Goal: Communication & Community: Answer question/provide support

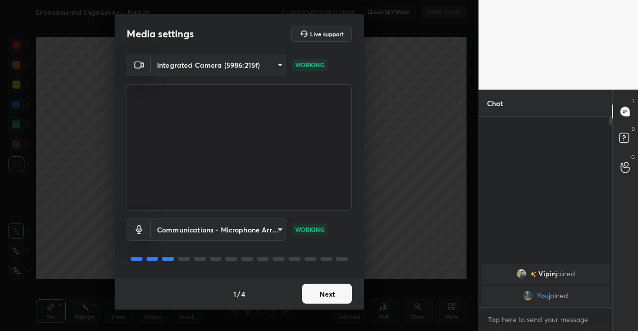
click at [337, 300] on button "Next" at bounding box center [327, 294] width 50 height 20
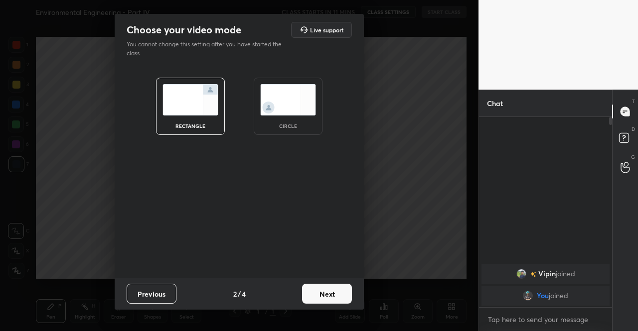
click at [349, 294] on button "Next" at bounding box center [327, 294] width 50 height 20
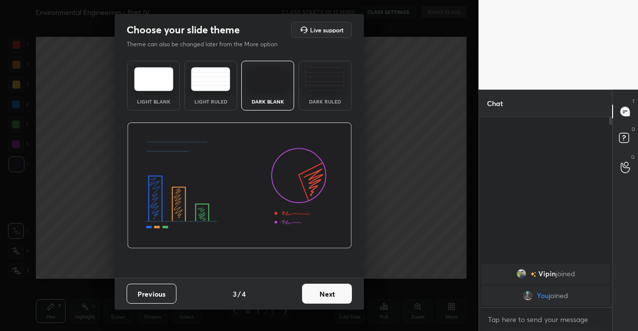
click at [341, 297] on button "Next" at bounding box center [327, 294] width 50 height 20
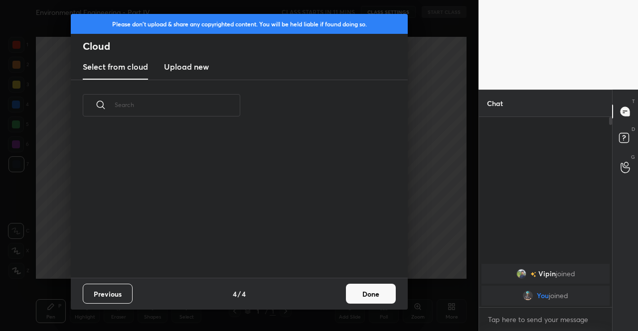
scroll to position [147, 320]
click at [362, 291] on button "Done" at bounding box center [371, 294] width 50 height 20
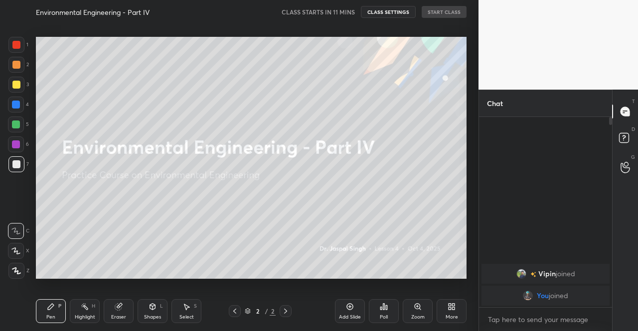
click at [443, 303] on div "More" at bounding box center [452, 312] width 30 height 24
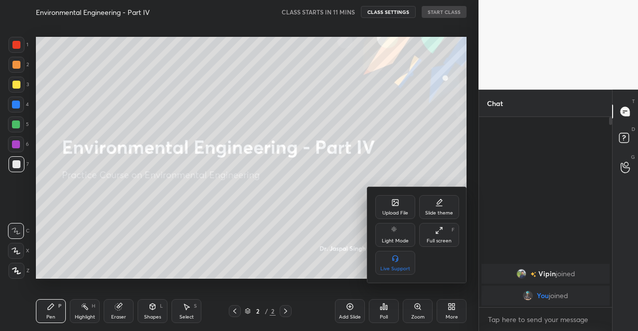
click at [390, 214] on div "Upload File" at bounding box center [395, 213] width 26 height 5
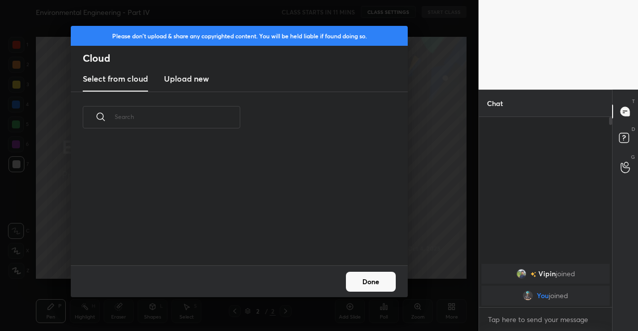
scroll to position [123, 320]
click at [197, 78] on h3 "Upload new" at bounding box center [186, 79] width 45 height 12
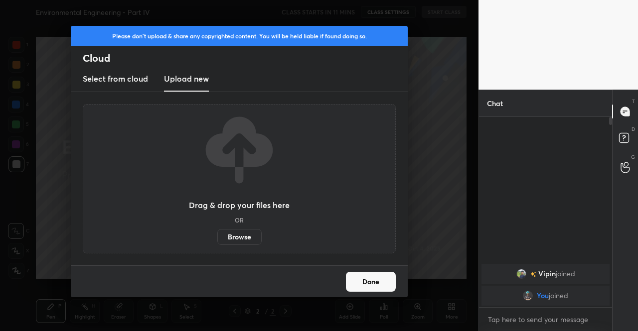
click at [248, 235] on label "Browse" at bounding box center [239, 237] width 44 height 16
click at [217, 235] on input "Browse" at bounding box center [217, 237] width 0 height 16
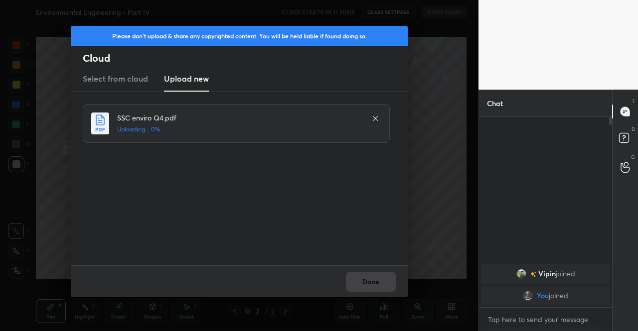
click at [365, 283] on div "Done" at bounding box center [239, 282] width 337 height 32
click at [359, 282] on button "Done" at bounding box center [371, 282] width 50 height 20
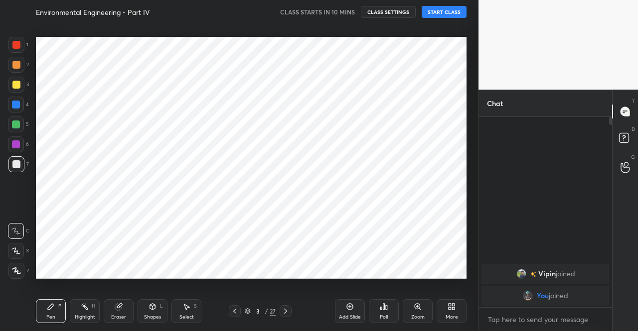
click at [239, 313] on div at bounding box center [235, 312] width 12 height 12
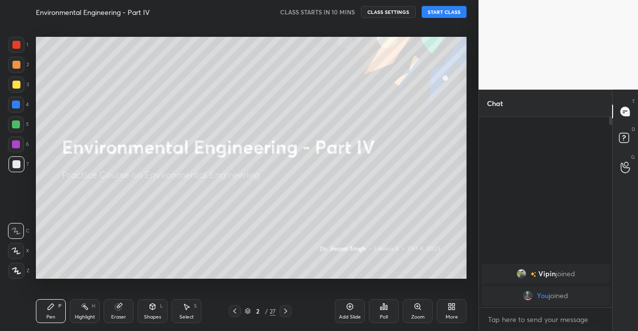
click at [280, 311] on div at bounding box center [286, 312] width 12 height 12
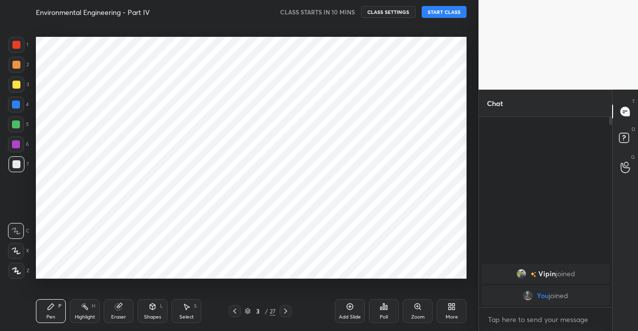
click at [286, 311] on icon at bounding box center [285, 311] width 3 height 5
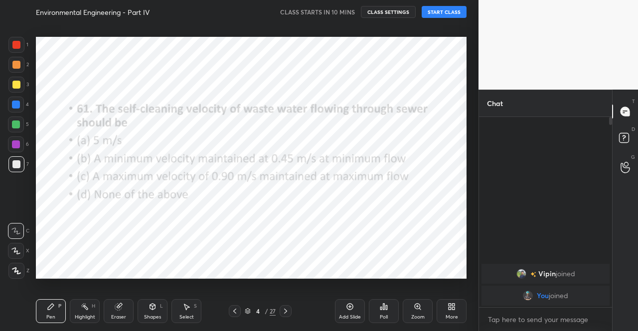
click at [286, 311] on icon at bounding box center [285, 311] width 3 height 5
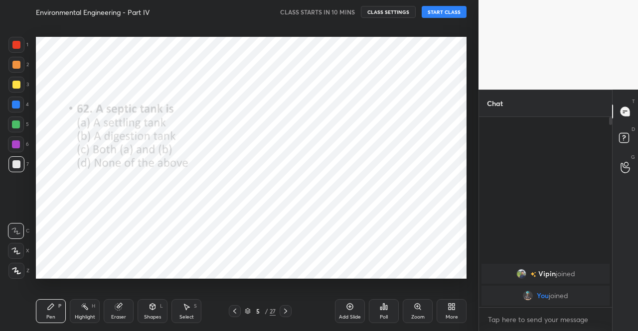
click at [286, 311] on icon at bounding box center [285, 311] width 3 height 5
click at [236, 313] on icon at bounding box center [235, 312] width 8 height 8
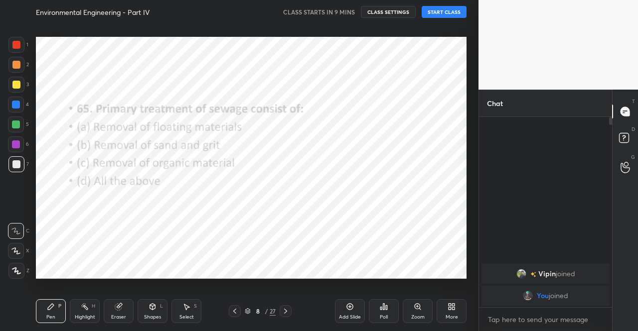
click at [236, 313] on icon at bounding box center [235, 312] width 8 height 8
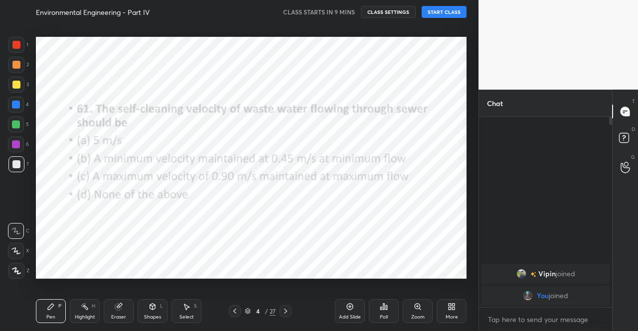
click at [236, 313] on icon at bounding box center [235, 312] width 8 height 8
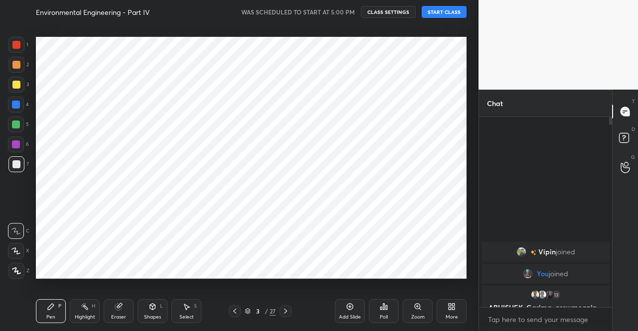
click at [441, 11] on button "START CLASS" at bounding box center [444, 12] width 45 height 12
click at [20, 85] on div at bounding box center [16, 85] width 16 height 16
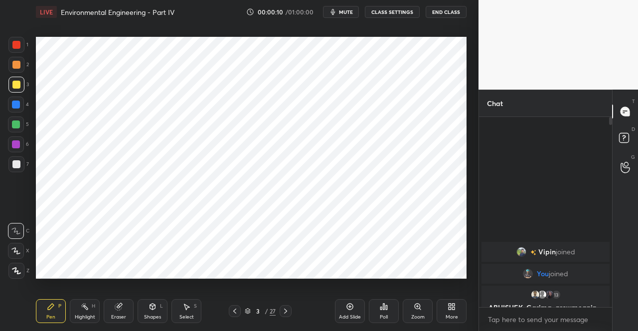
drag, startPoint x: 18, startPoint y: 269, endPoint x: 0, endPoint y: 192, distance: 79.3
click at [18, 269] on icon at bounding box center [16, 271] width 9 height 7
click at [456, 310] on div "More" at bounding box center [452, 312] width 30 height 24
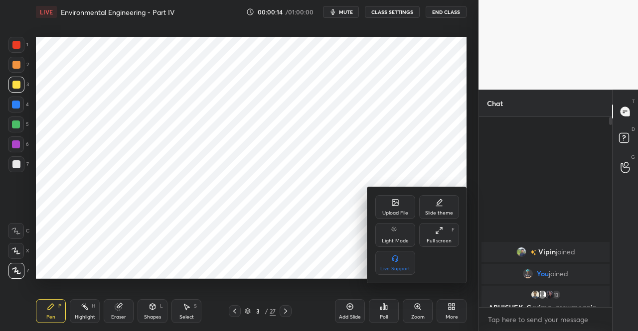
click at [277, 234] on div at bounding box center [319, 165] width 638 height 331
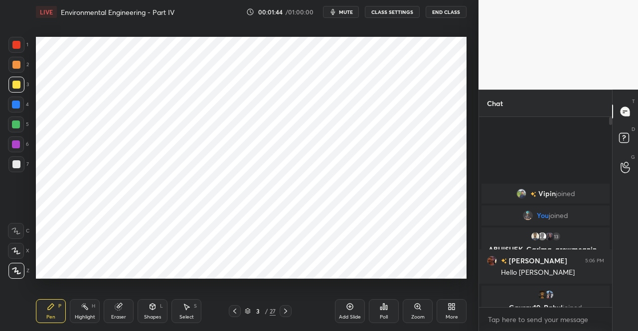
click at [357, 14] on button "mute" at bounding box center [341, 12] width 36 height 12
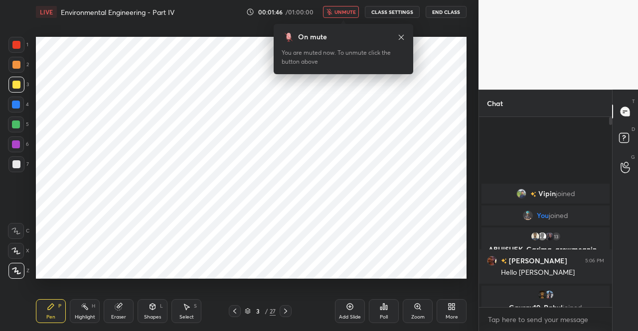
click at [13, 85] on div at bounding box center [16, 85] width 8 height 8
click at [20, 271] on icon at bounding box center [16, 271] width 9 height 7
click at [402, 36] on icon at bounding box center [401, 36] width 5 height 5
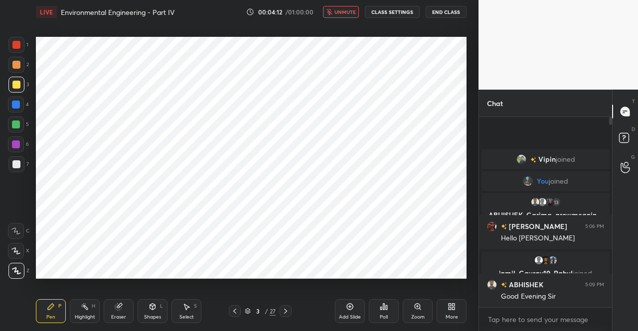
drag, startPoint x: 340, startPoint y: 19, endPoint x: 347, endPoint y: 11, distance: 10.6
click at [341, 19] on div "LIVE Environmental Engineering - Part IV 00:04:12 / 01:00:00 unmute CLASS SETTI…" at bounding box center [251, 12] width 431 height 24
click at [347, 10] on span "unmute" at bounding box center [344, 11] width 21 height 7
click at [12, 83] on div at bounding box center [16, 85] width 8 height 8
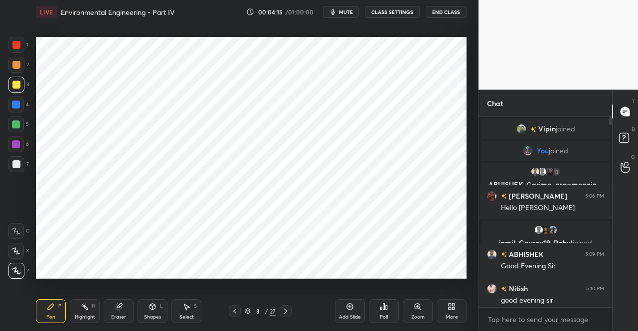
click at [21, 269] on div at bounding box center [16, 271] width 16 height 16
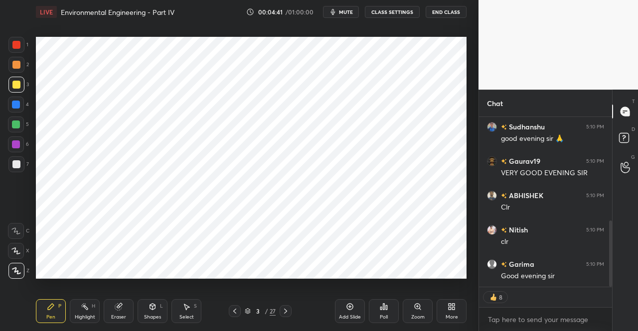
scroll to position [300, 0]
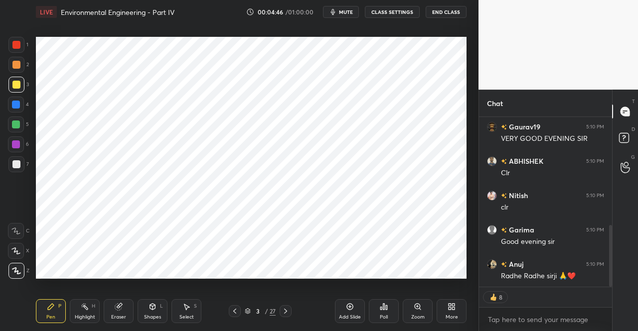
click at [62, 323] on div "Pen P" at bounding box center [51, 312] width 30 height 24
click at [56, 312] on div "Pen P" at bounding box center [51, 312] width 30 height 24
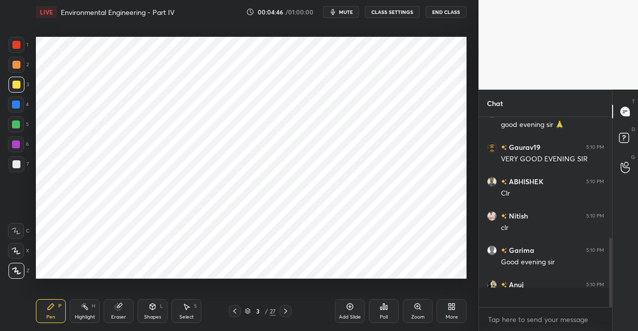
scroll to position [279, 0]
click at [19, 91] on div at bounding box center [16, 85] width 16 height 16
click at [14, 89] on div at bounding box center [16, 85] width 16 height 16
click at [288, 312] on icon at bounding box center [286, 312] width 8 height 8
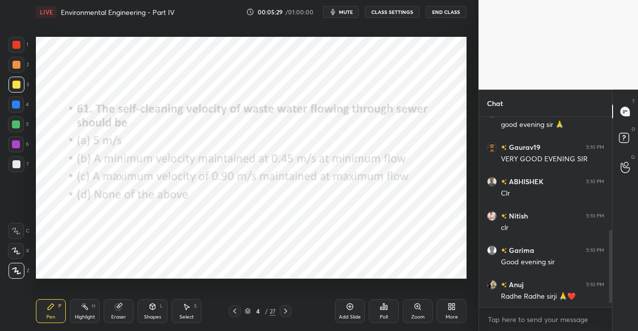
scroll to position [313, 0]
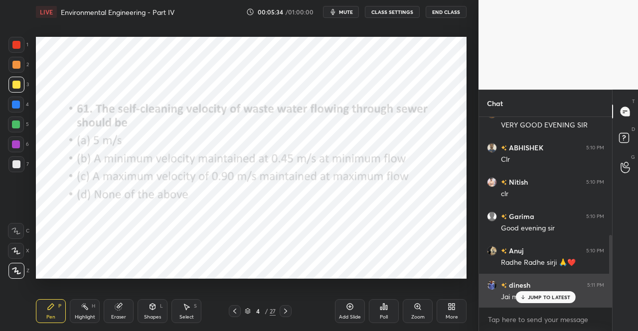
click at [541, 300] on p "JUMP TO LATEST" at bounding box center [549, 298] width 43 height 6
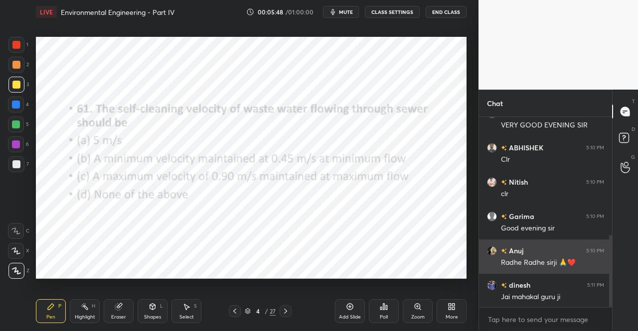
scroll to position [337, 0]
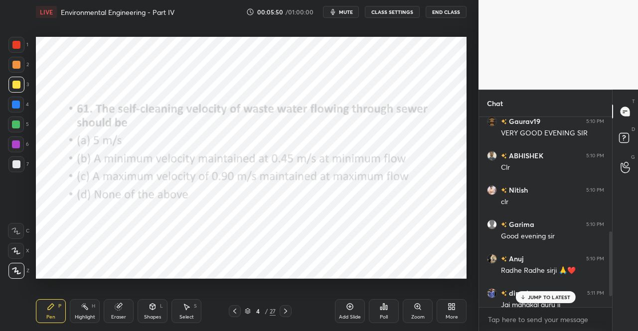
click at [548, 298] on p "JUMP TO LATEST" at bounding box center [549, 298] width 43 height 6
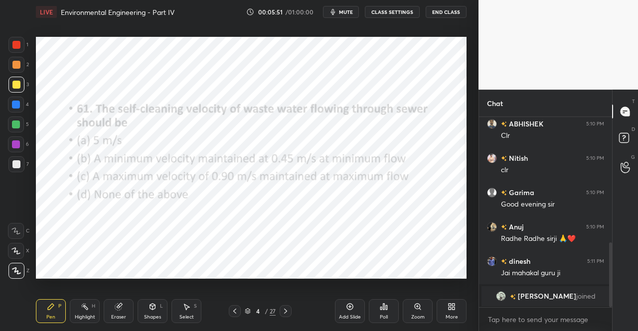
click at [380, 313] on div "Poll" at bounding box center [384, 312] width 30 height 24
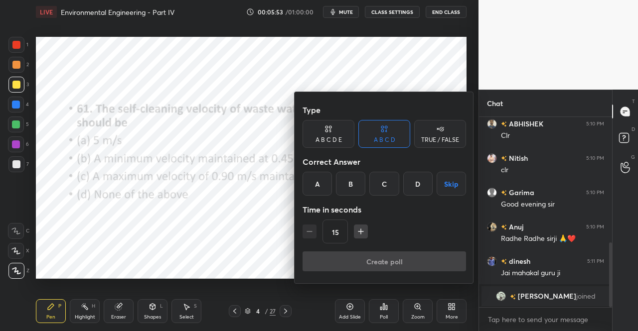
click at [348, 180] on div "B" at bounding box center [350, 184] width 29 height 24
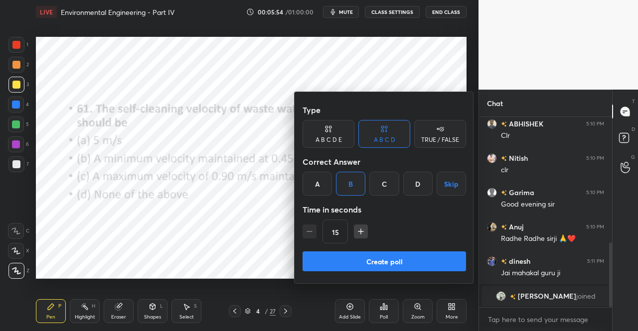
click at [369, 266] on button "Create poll" at bounding box center [384, 262] width 163 height 20
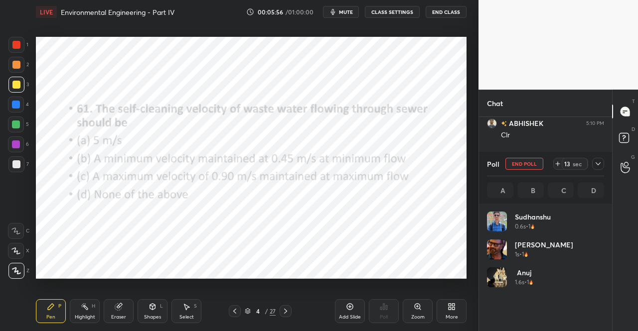
scroll to position [117, 114]
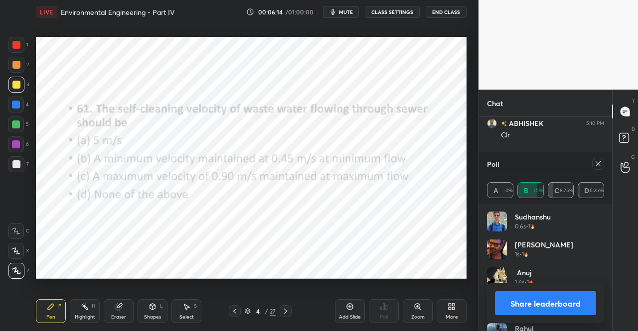
click at [14, 44] on div at bounding box center [16, 45] width 8 height 8
click at [19, 44] on div at bounding box center [16, 45] width 8 height 8
click at [599, 165] on icon at bounding box center [598, 163] width 5 height 5
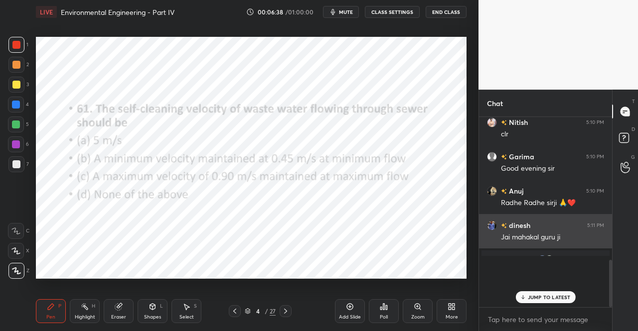
scroll to position [206, 130]
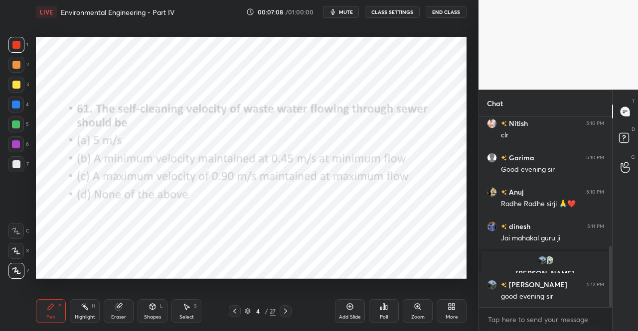
click at [288, 311] on icon at bounding box center [286, 312] width 8 height 8
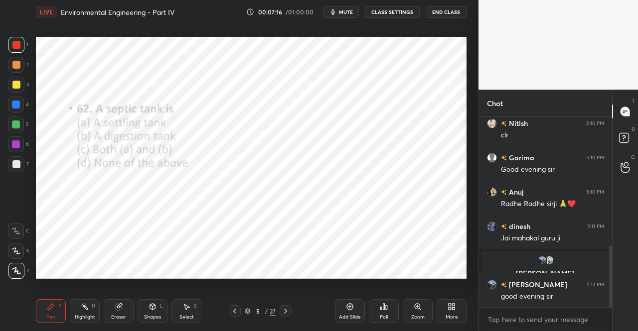
click at [385, 313] on div "Poll" at bounding box center [384, 312] width 30 height 24
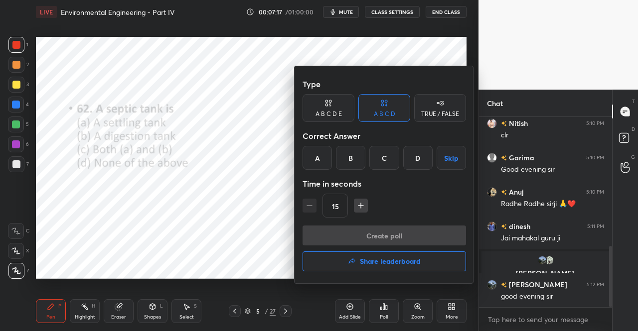
click at [383, 159] on div "C" at bounding box center [383, 158] width 29 height 24
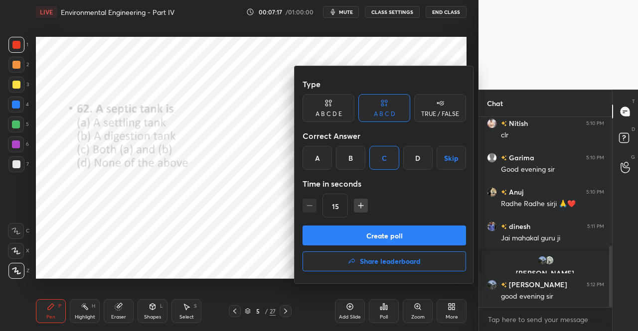
click at [354, 237] on button "Create poll" at bounding box center [384, 236] width 163 height 20
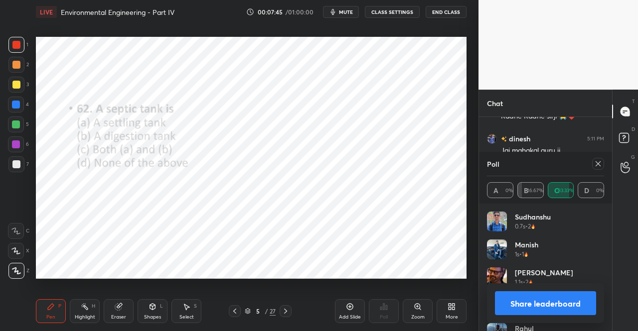
scroll to position [503, 0]
click at [598, 164] on icon at bounding box center [598, 163] width 5 height 5
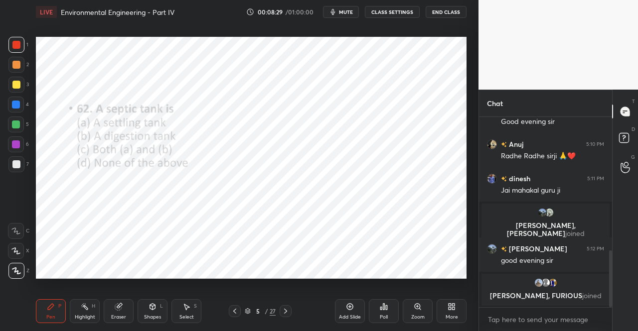
scroll to position [3, 3]
click at [284, 318] on div "Pen P Highlight H Eraser Shapes L Select S 5 / 27 Add Slide Poll Zoom More" at bounding box center [251, 312] width 431 height 40
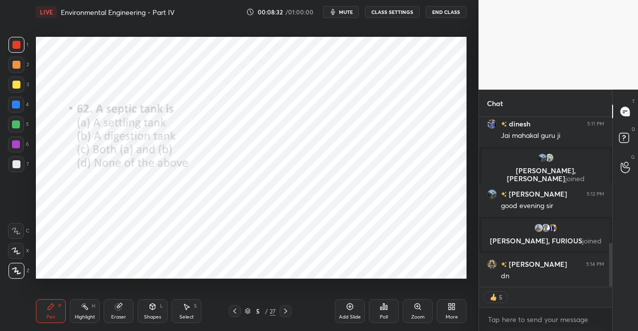
click at [284, 315] on icon at bounding box center [286, 312] width 8 height 8
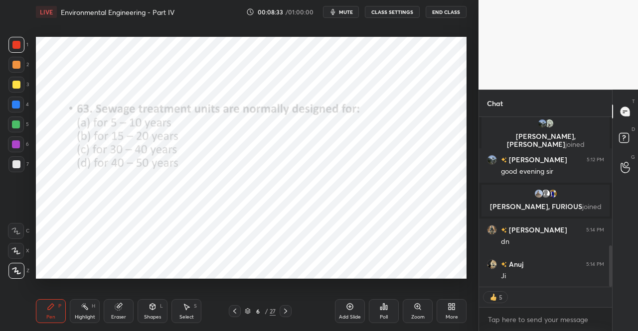
click at [51, 317] on div "Pen" at bounding box center [50, 317] width 9 height 5
click at [55, 300] on div "Pen P Highlight H Eraser Shapes L Select S 6 / 27 Add Slide Poll Zoom More" at bounding box center [251, 312] width 431 height 40
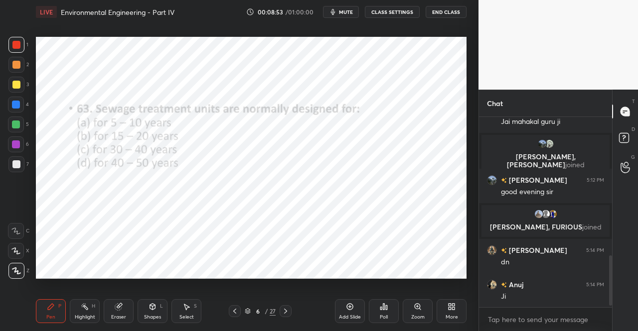
click at [383, 316] on div "Poll" at bounding box center [384, 317] width 8 height 5
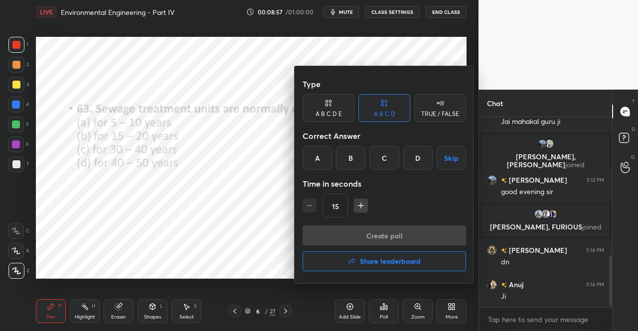
click at [316, 160] on div "A" at bounding box center [317, 158] width 29 height 24
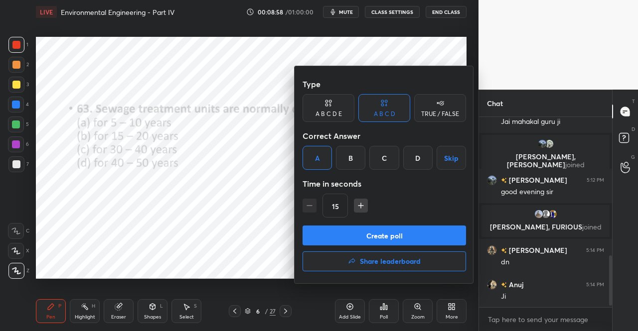
click at [372, 242] on button "Create poll" at bounding box center [384, 236] width 163 height 20
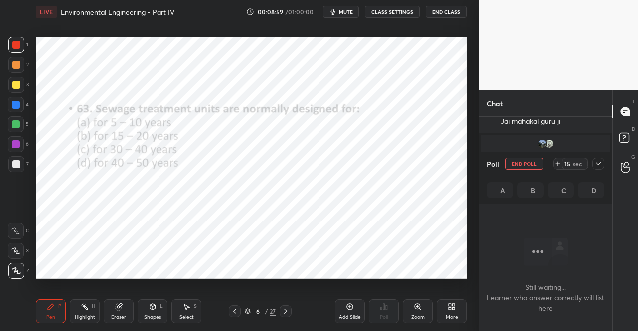
scroll to position [159, 130]
click at [334, 10] on icon "button" at bounding box center [333, 12] width 4 height 6
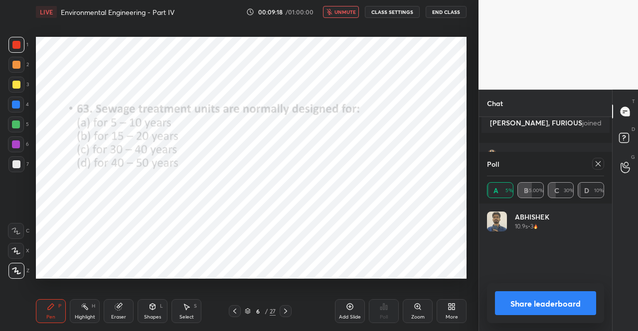
scroll to position [605, 0]
click at [598, 163] on icon at bounding box center [598, 164] width 8 height 8
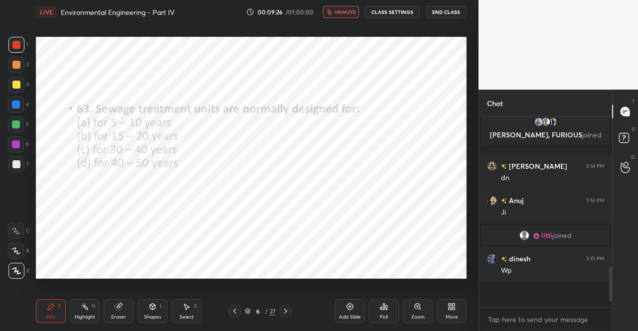
scroll to position [187, 130]
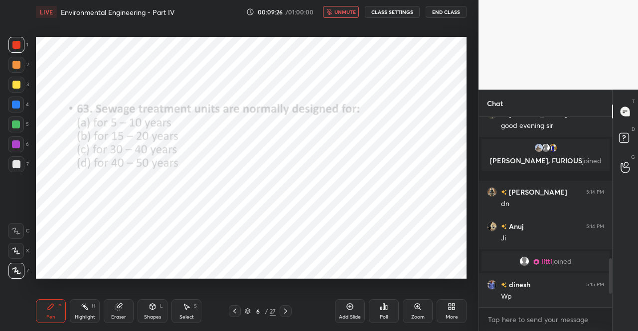
click at [340, 17] on button "unmute" at bounding box center [341, 12] width 36 height 12
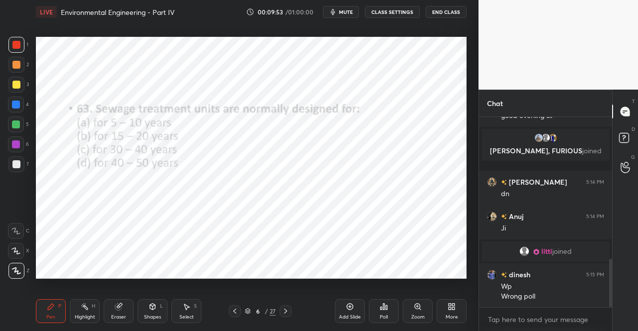
click at [42, 317] on div "Pen P" at bounding box center [51, 312] width 30 height 24
click at [42, 314] on div "Pen P" at bounding box center [51, 312] width 30 height 24
click at [16, 47] on div at bounding box center [16, 45] width 8 height 8
click at [19, 44] on div at bounding box center [16, 45] width 8 height 8
click at [63, 320] on div "Pen P" at bounding box center [51, 312] width 30 height 24
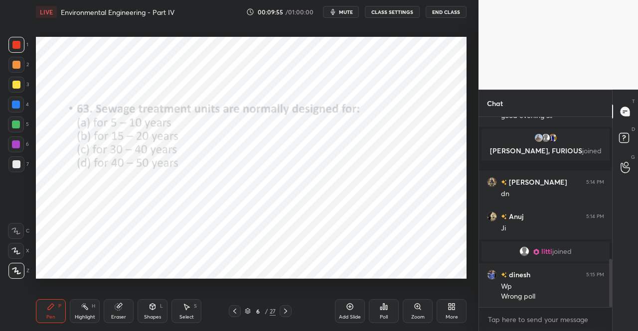
click at [51, 311] on icon at bounding box center [51, 307] width 8 height 8
click at [49, 304] on icon at bounding box center [51, 307] width 8 height 8
click at [48, 310] on icon at bounding box center [51, 307] width 6 height 6
click at [51, 310] on icon at bounding box center [51, 307] width 8 height 8
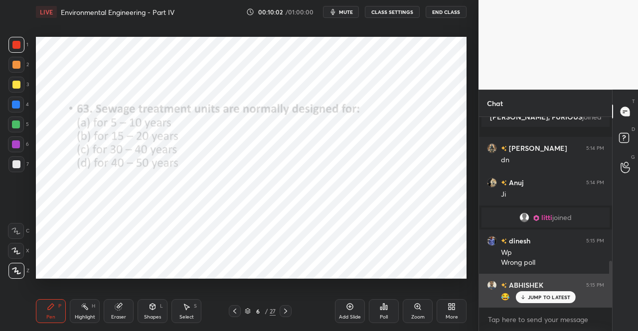
click at [541, 297] on p "JUMP TO LATEST" at bounding box center [549, 298] width 43 height 6
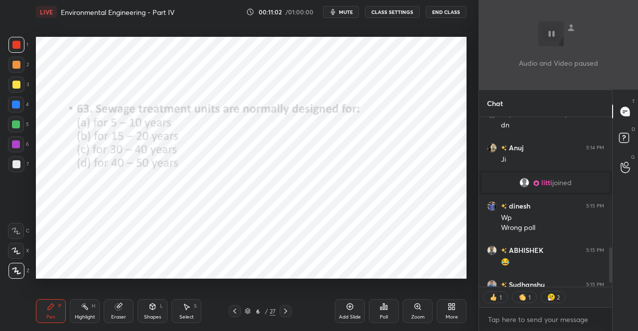
scroll to position [167, 130]
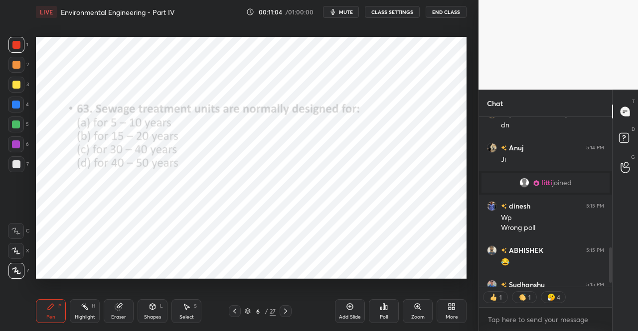
drag, startPoint x: 285, startPoint y: 309, endPoint x: 312, endPoint y: 286, distance: 35.7
click at [285, 310] on icon at bounding box center [286, 312] width 8 height 8
click at [382, 308] on icon at bounding box center [384, 307] width 8 height 8
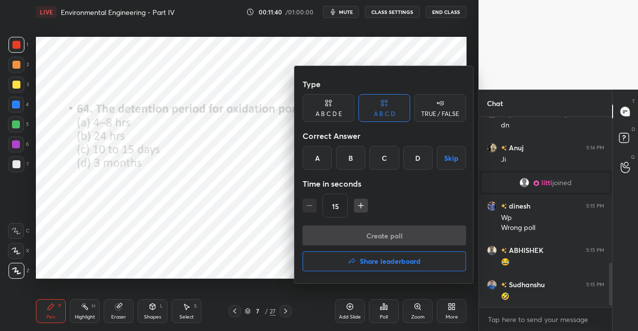
click at [376, 151] on div "C" at bounding box center [383, 158] width 29 height 24
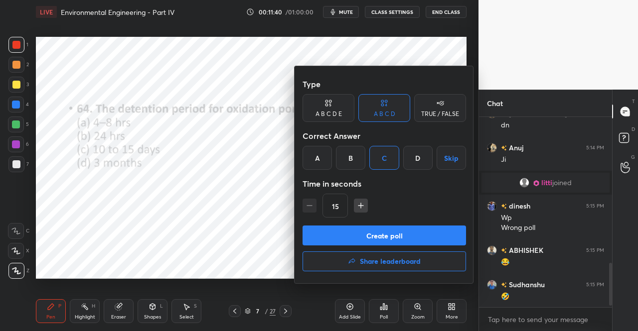
click at [389, 240] on button "Create poll" at bounding box center [384, 236] width 163 height 20
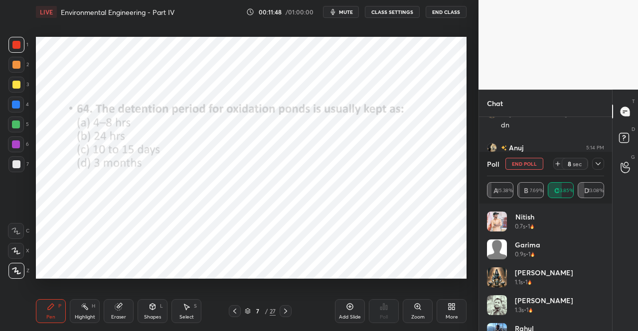
scroll to position [708, 0]
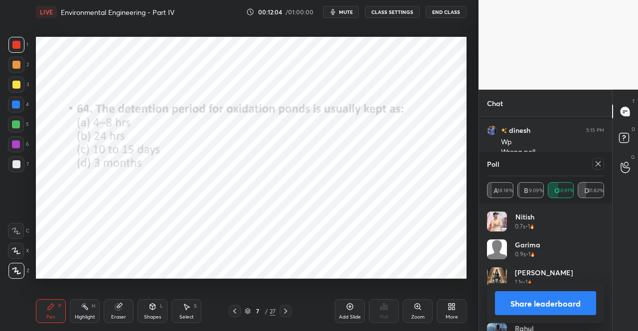
click at [598, 164] on icon at bounding box center [598, 163] width 5 height 5
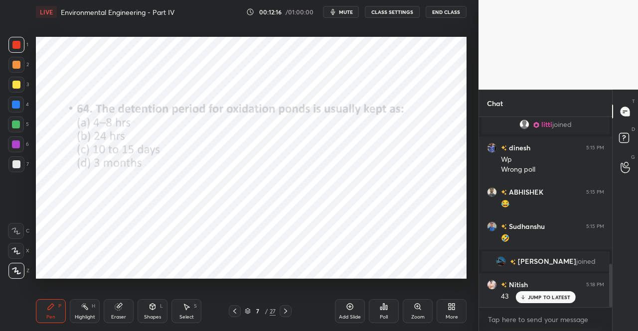
scroll to position [652, 0]
click at [539, 294] on div "JUMP TO LATEST" at bounding box center [545, 298] width 60 height 12
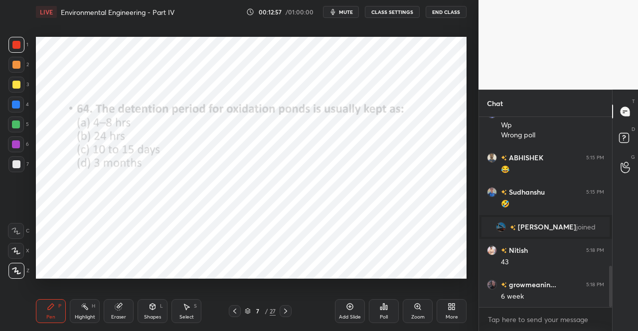
click at [236, 313] on icon at bounding box center [235, 312] width 8 height 8
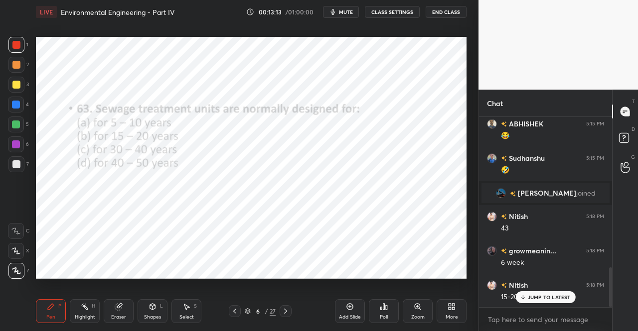
click at [285, 312] on icon at bounding box center [286, 312] width 8 height 8
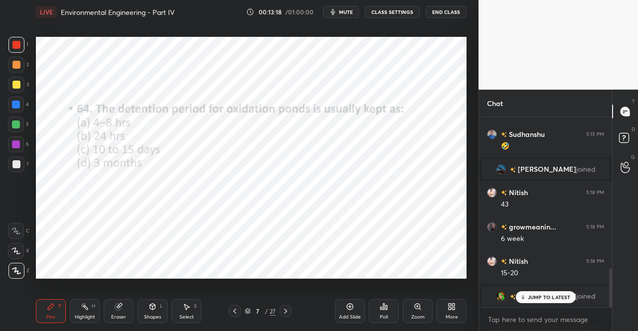
click at [286, 312] on icon at bounding box center [285, 311] width 3 height 5
click at [387, 317] on div "Poll" at bounding box center [384, 317] width 8 height 5
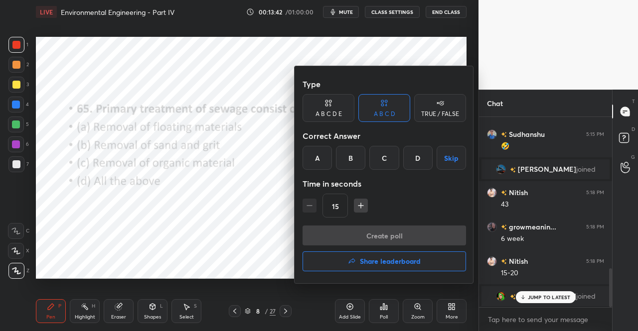
click at [414, 164] on div "D" at bounding box center [417, 158] width 29 height 24
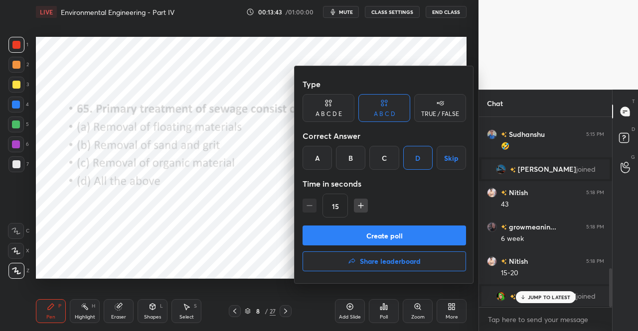
click at [387, 237] on button "Create poll" at bounding box center [384, 236] width 163 height 20
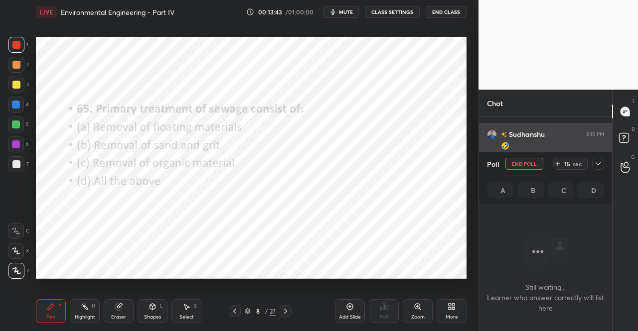
scroll to position [159, 130]
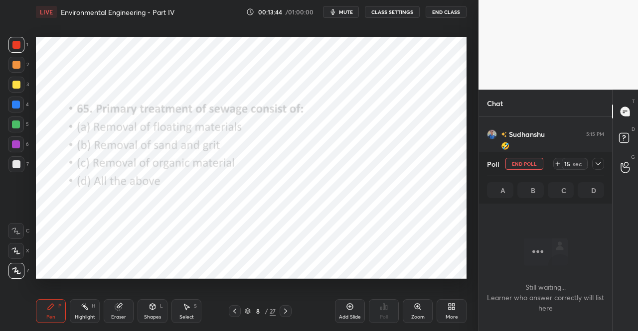
click at [600, 164] on icon at bounding box center [598, 164] width 8 height 8
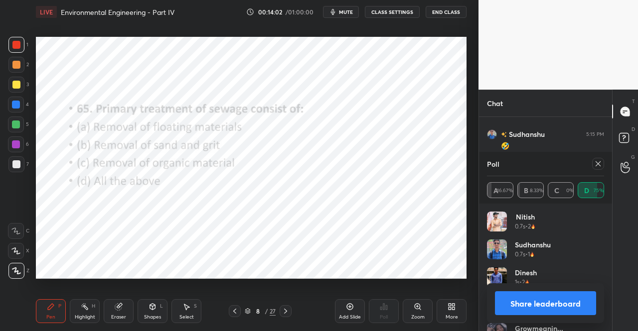
scroll to position [852, 0]
click at [600, 165] on icon at bounding box center [598, 163] width 5 height 5
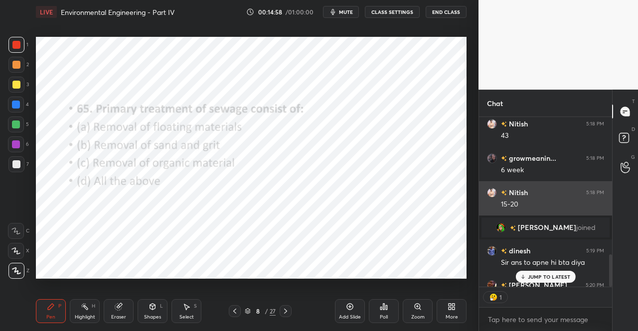
scroll to position [3, 3]
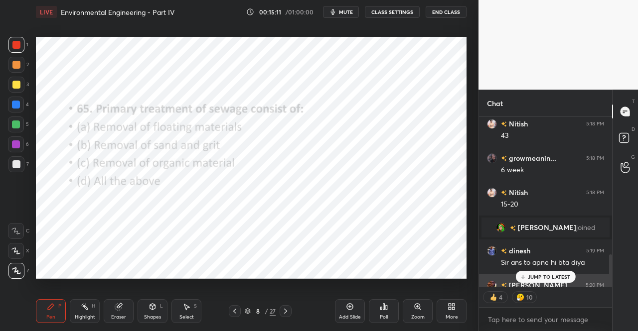
click at [532, 276] on p "JUMP TO LATEST" at bounding box center [549, 277] width 43 height 6
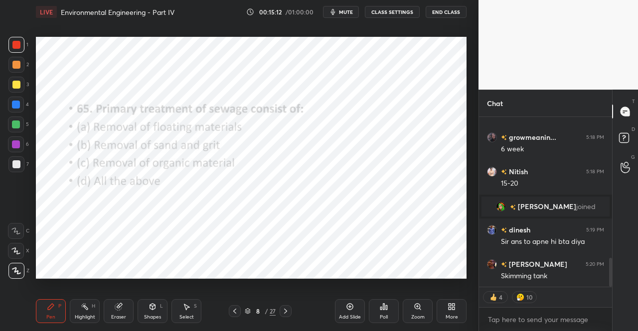
click at [288, 309] on icon at bounding box center [286, 312] width 8 height 8
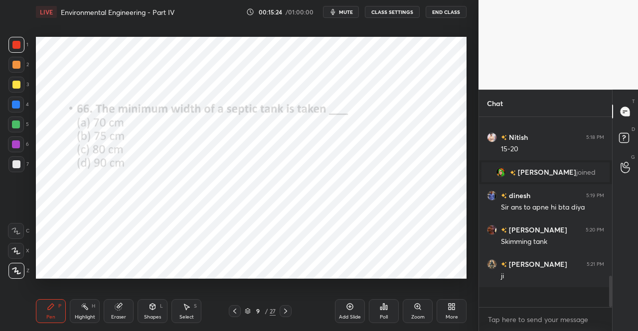
scroll to position [848, 0]
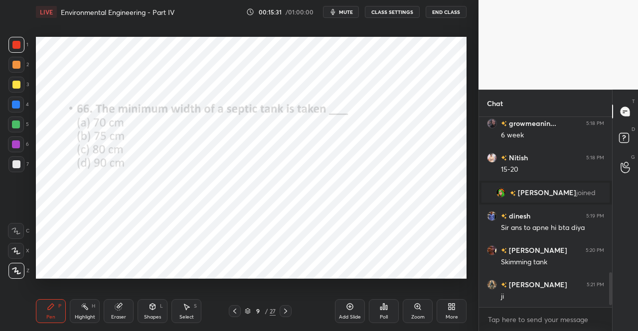
click at [382, 315] on div "Poll" at bounding box center [384, 317] width 8 height 5
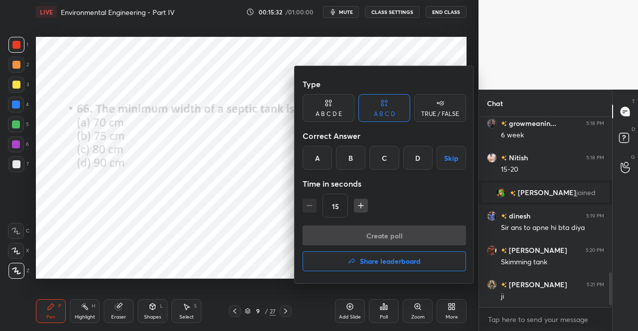
click at [358, 159] on div "B" at bounding box center [350, 158] width 29 height 24
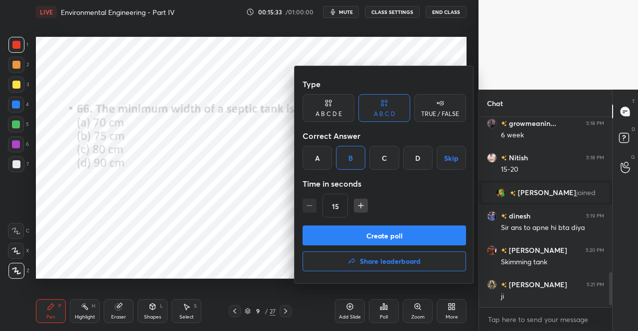
click at [362, 238] on button "Create poll" at bounding box center [384, 236] width 163 height 20
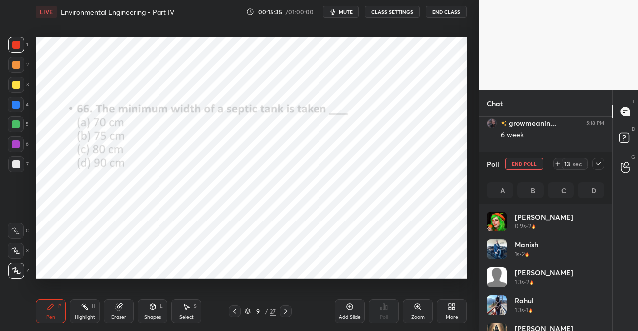
scroll to position [3, 3]
click at [599, 165] on icon at bounding box center [598, 164] width 8 height 8
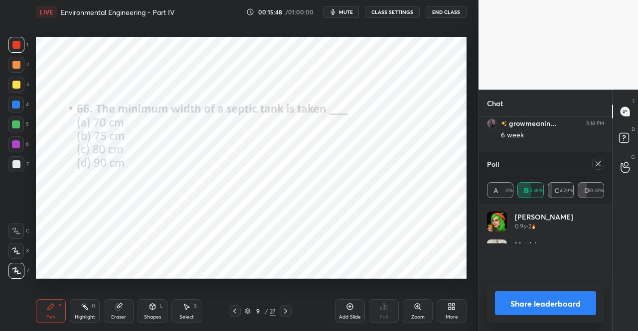
scroll to position [117, 114]
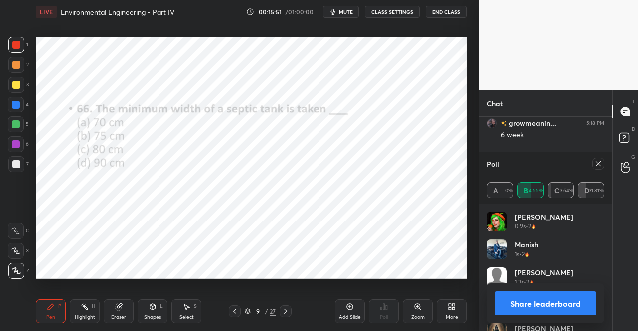
click at [605, 164] on div "Poll A 0% B 54.55% C 13.64% D 31.81%" at bounding box center [545, 178] width 133 height 52
click at [598, 164] on icon at bounding box center [598, 163] width 5 height 5
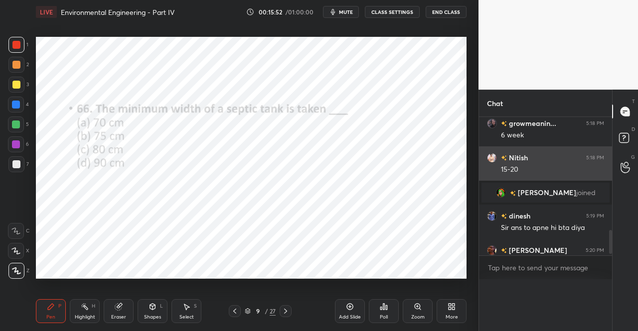
scroll to position [157, 130]
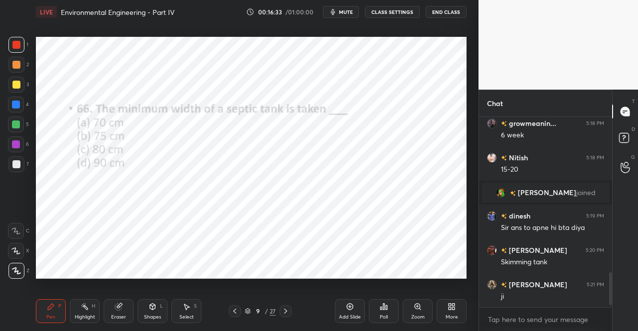
click at [286, 312] on icon at bounding box center [285, 311] width 3 height 5
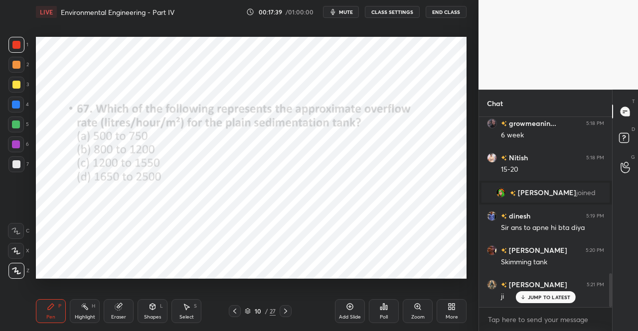
scroll to position [882, 0]
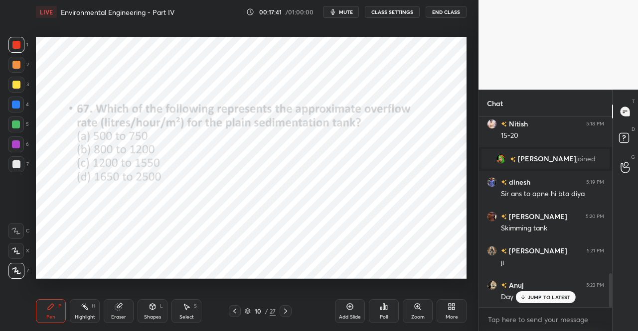
click at [526, 296] on icon at bounding box center [522, 298] width 6 height 6
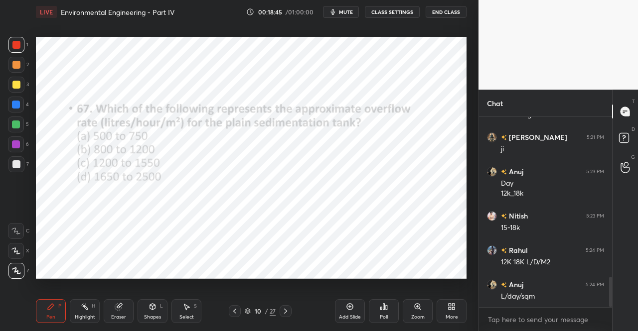
scroll to position [1030, 0]
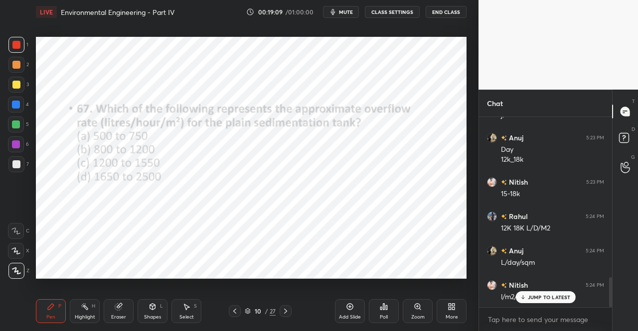
click at [538, 299] on p "JUMP TO LATEST" at bounding box center [549, 298] width 43 height 6
click at [367, 302] on div "Add Slide Poll Zoom More" at bounding box center [401, 312] width 132 height 56
click at [374, 317] on div "Poll" at bounding box center [384, 312] width 30 height 24
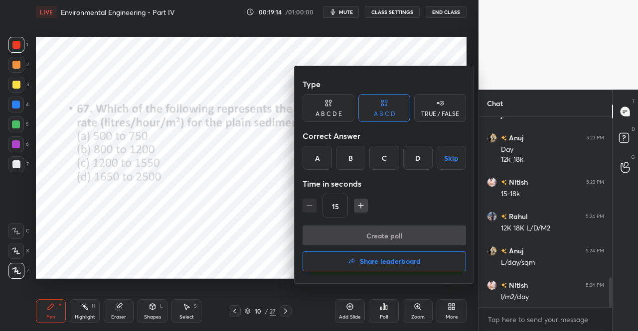
click at [325, 158] on div "A" at bounding box center [317, 158] width 29 height 24
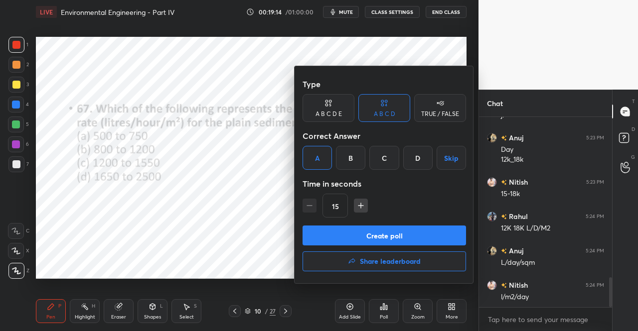
click at [379, 239] on button "Create poll" at bounding box center [384, 236] width 163 height 20
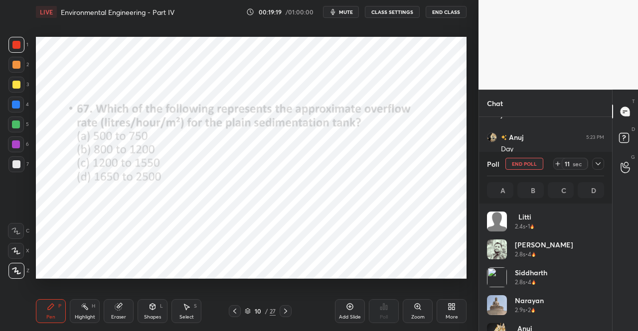
scroll to position [117, 114]
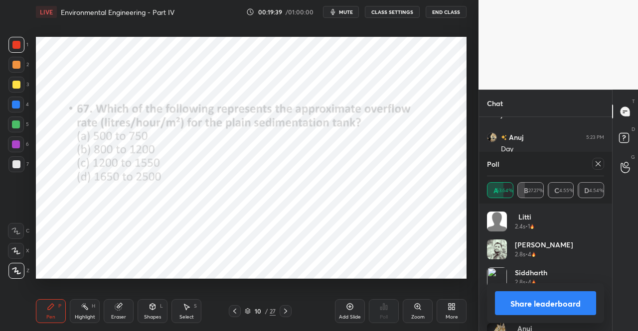
click at [609, 161] on div "Poll A 63.64% B 27.27% C 4.55% D 4.54%" at bounding box center [545, 178] width 133 height 52
click at [603, 163] on div at bounding box center [598, 164] width 12 height 12
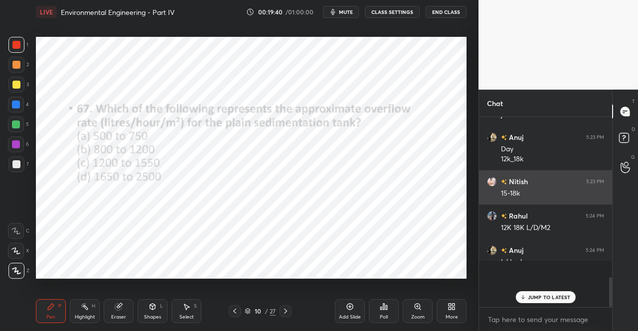
scroll to position [3, 3]
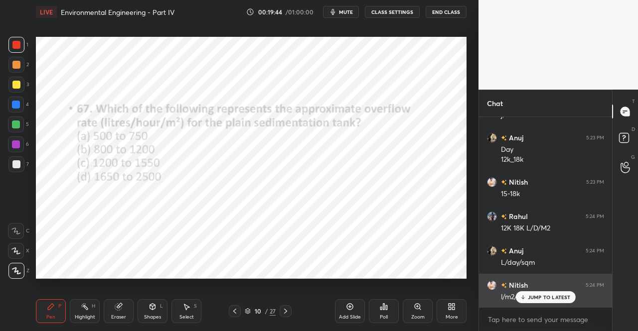
click at [551, 295] on p "JUMP TO LATEST" at bounding box center [549, 298] width 43 height 6
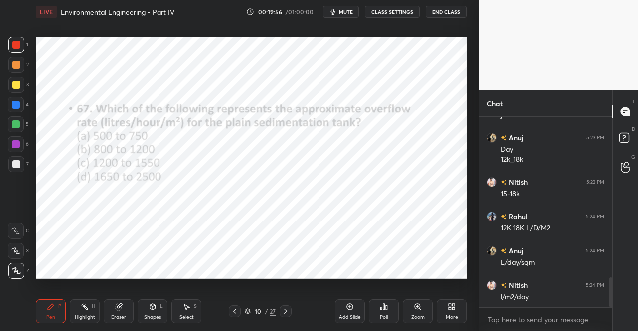
scroll to position [1065, 0]
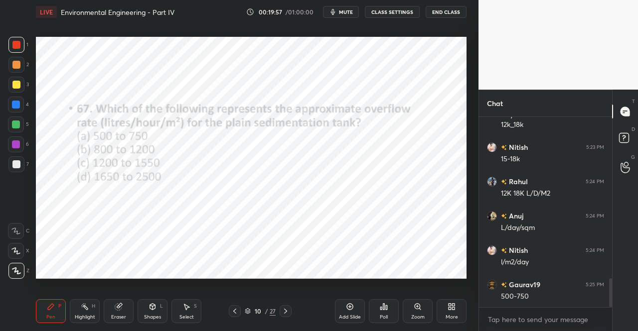
click at [118, 313] on div "Eraser" at bounding box center [119, 312] width 30 height 24
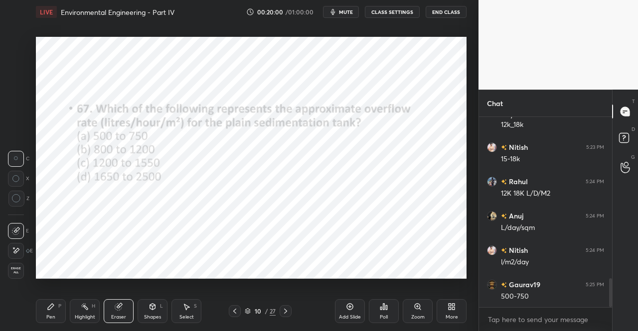
click at [54, 316] on div "Pen" at bounding box center [50, 317] width 9 height 5
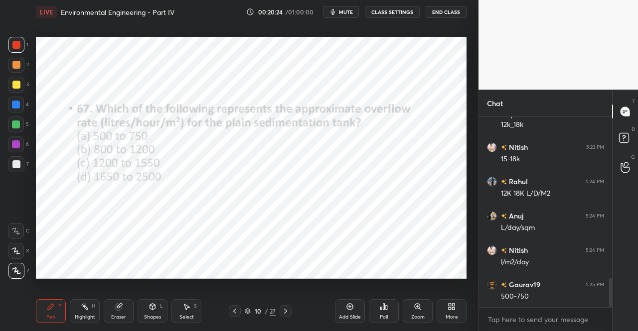
click at [290, 306] on div at bounding box center [286, 312] width 12 height 12
click at [387, 308] on icon at bounding box center [386, 308] width 1 height 4
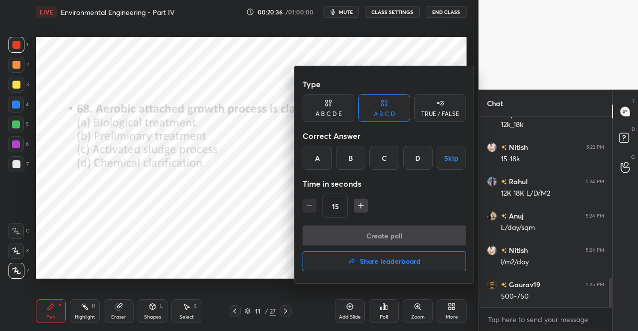
click at [310, 157] on div "A" at bounding box center [317, 158] width 29 height 24
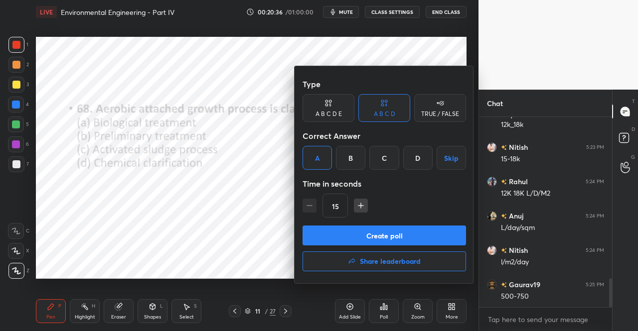
click at [354, 226] on button "Create poll" at bounding box center [384, 236] width 163 height 20
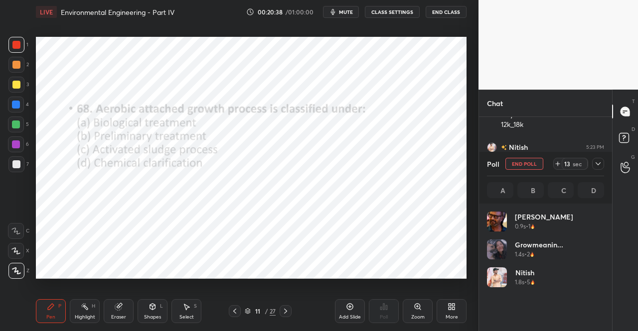
scroll to position [117, 114]
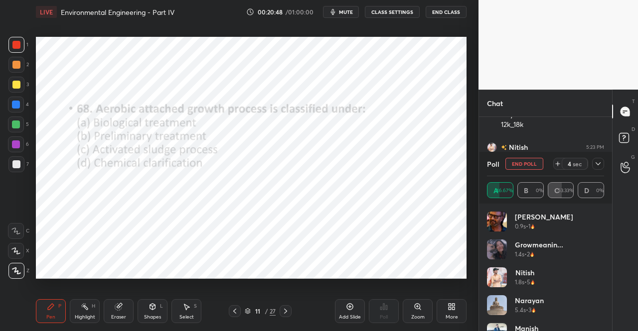
click at [342, 12] on span "mute" at bounding box center [346, 11] width 14 height 7
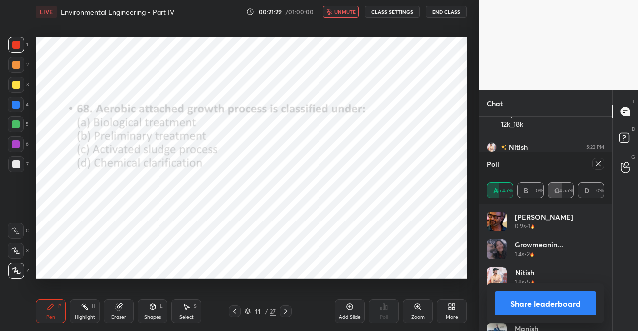
click at [347, 12] on span "unmute" at bounding box center [344, 11] width 21 height 7
click at [599, 162] on icon at bounding box center [598, 164] width 8 height 8
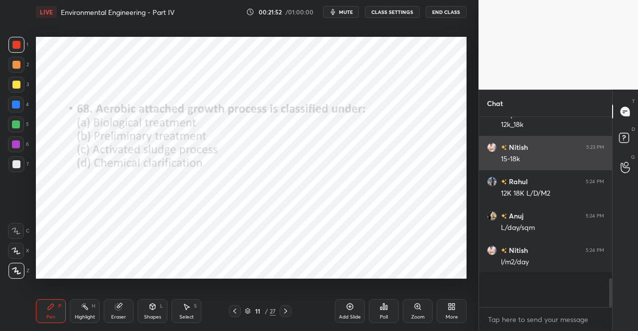
scroll to position [3, 3]
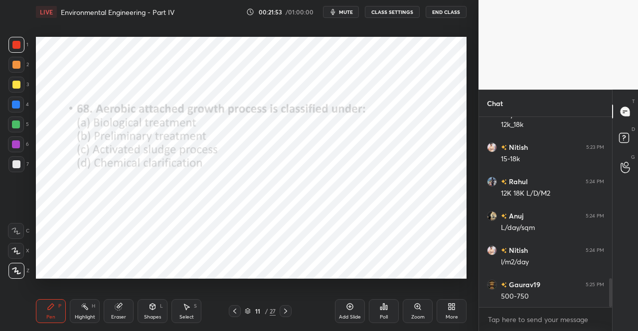
click at [286, 312] on icon at bounding box center [286, 312] width 8 height 8
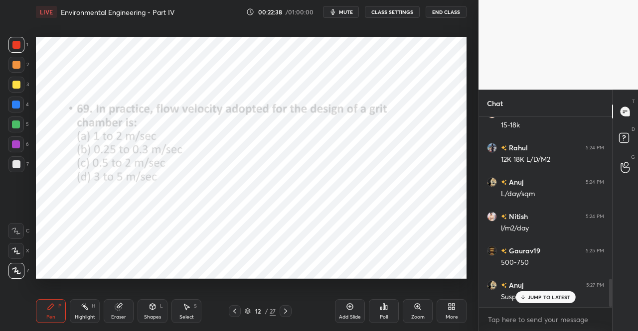
click at [385, 317] on div "Poll" at bounding box center [384, 317] width 8 height 5
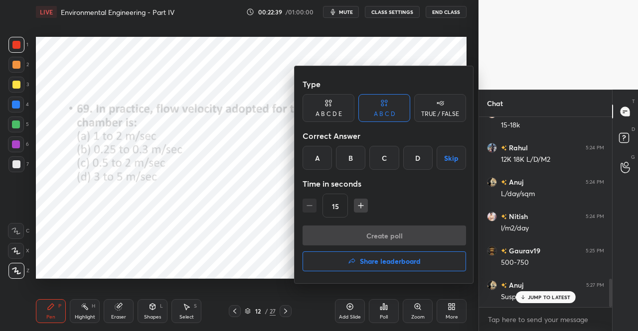
click at [344, 156] on div "B" at bounding box center [350, 158] width 29 height 24
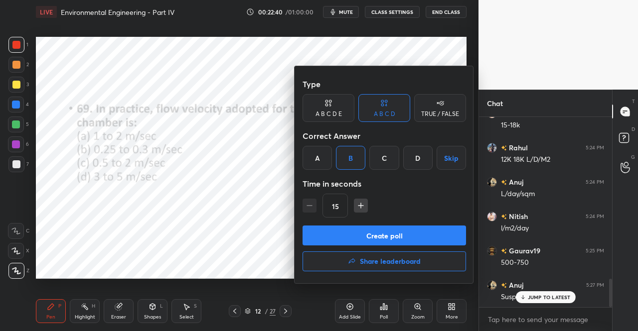
click at [363, 241] on button "Create poll" at bounding box center [384, 236] width 163 height 20
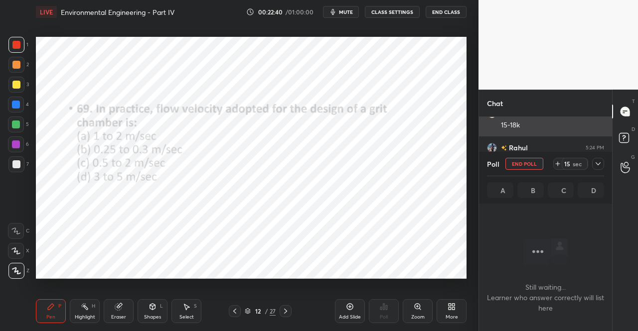
scroll to position [159, 130]
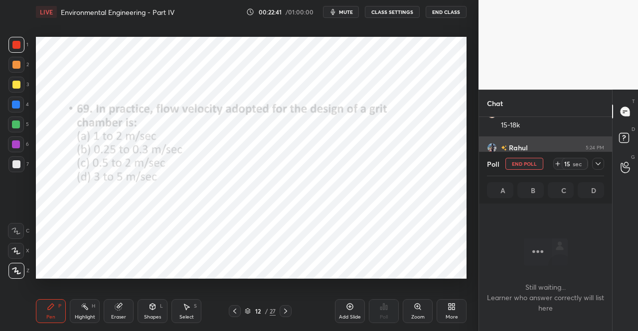
click at [600, 163] on icon at bounding box center [598, 163] width 5 height 3
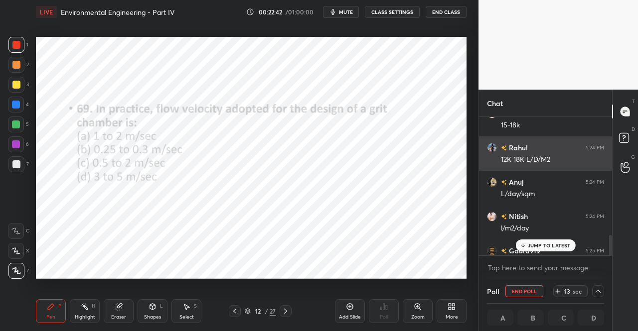
scroll to position [0, 3]
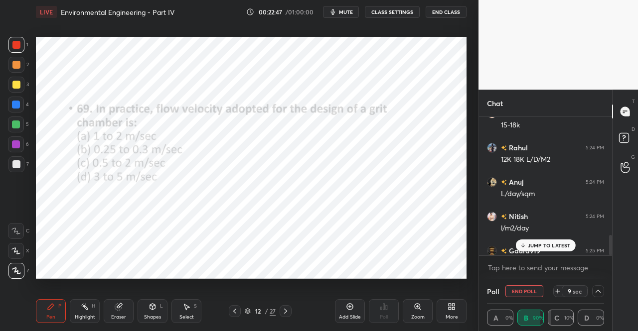
click at [543, 245] on p "JUMP TO LATEST" at bounding box center [549, 246] width 43 height 6
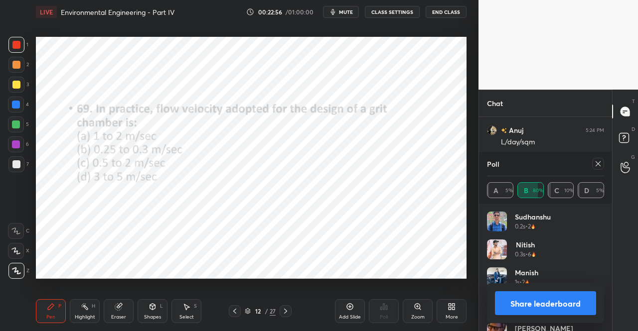
scroll to position [117, 114]
click at [605, 167] on div "Poll A 9.52% B 76.19% C 9.52% D 4.76%" at bounding box center [545, 178] width 133 height 52
click at [601, 165] on icon at bounding box center [598, 164] width 8 height 8
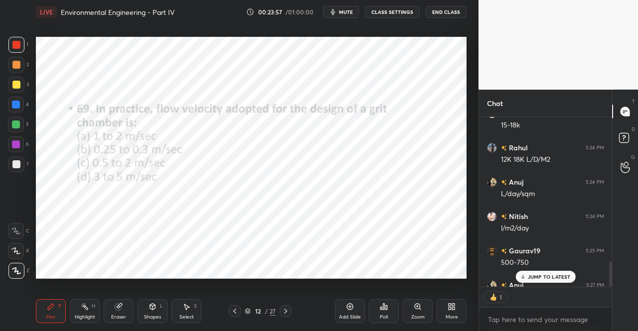
scroll to position [3, 3]
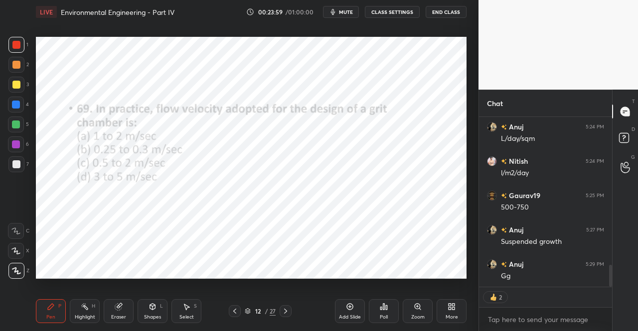
click at [288, 311] on icon at bounding box center [286, 312] width 8 height 8
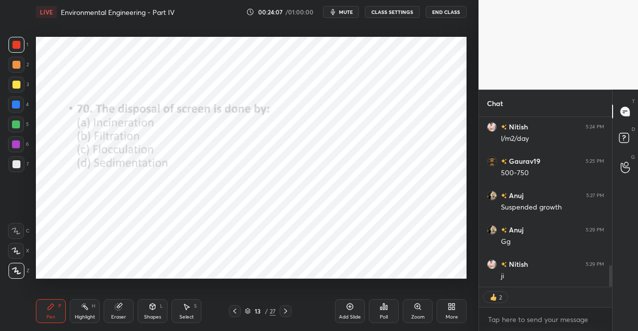
scroll to position [1167, 0]
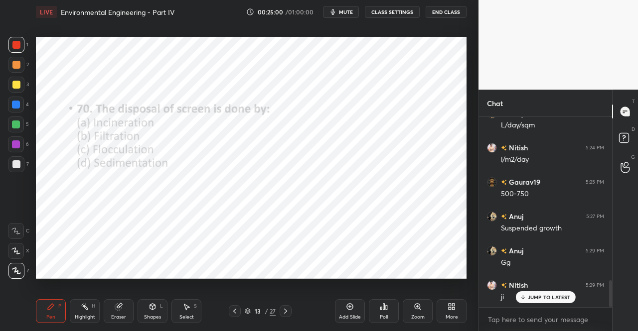
click at [380, 310] on icon at bounding box center [380, 309] width 1 height 2
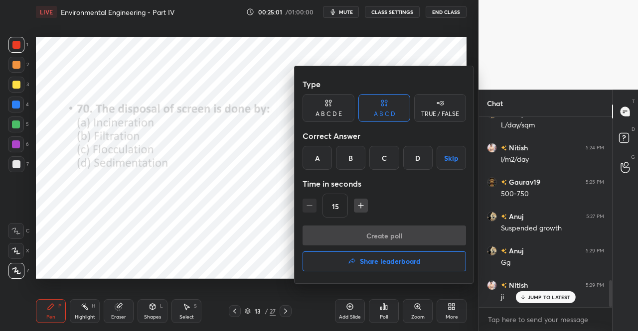
click at [316, 155] on div "A" at bounding box center [317, 158] width 29 height 24
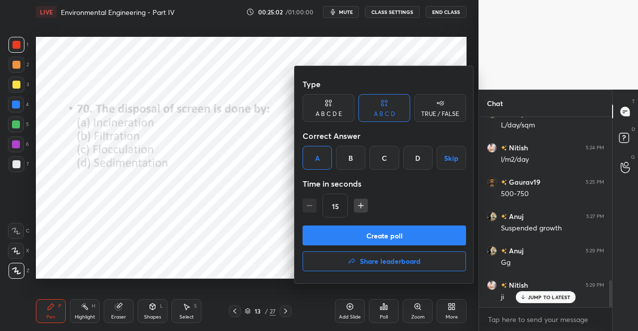
click at [364, 234] on button "Create poll" at bounding box center [384, 236] width 163 height 20
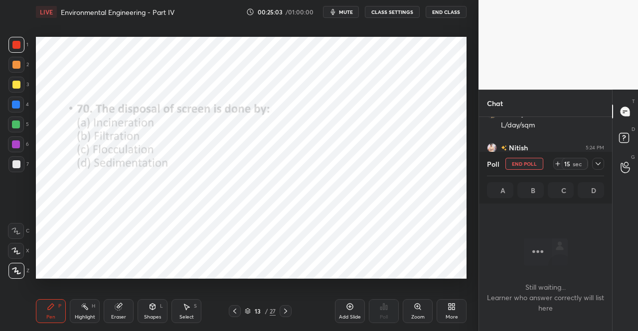
scroll to position [159, 130]
click at [601, 167] on icon at bounding box center [598, 164] width 8 height 8
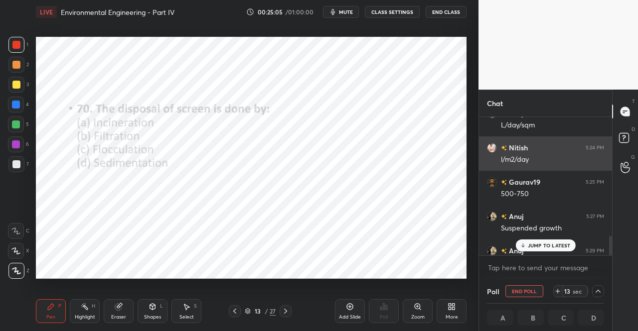
scroll to position [0, 3]
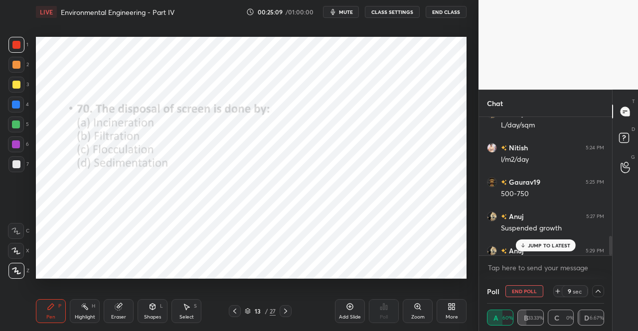
click at [539, 250] on div "JUMP TO LATEST" at bounding box center [545, 246] width 60 height 12
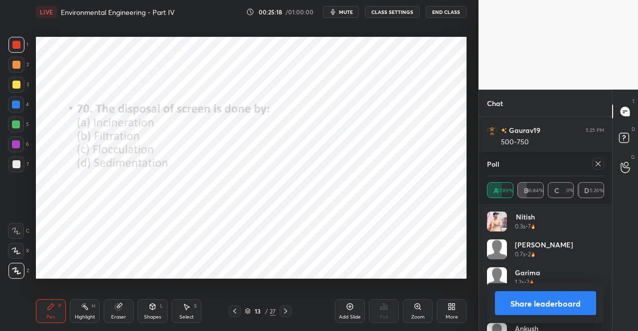
scroll to position [117, 114]
click at [602, 162] on div at bounding box center [598, 164] width 12 height 12
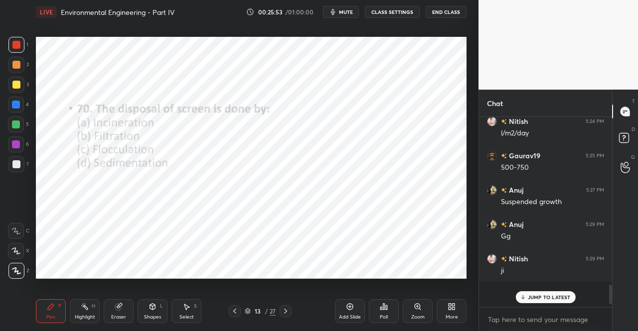
scroll to position [187, 130]
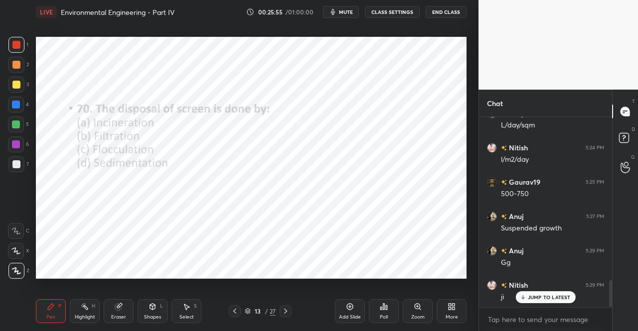
click at [289, 310] on icon at bounding box center [286, 312] width 8 height 8
click at [385, 313] on div "Poll" at bounding box center [384, 312] width 30 height 24
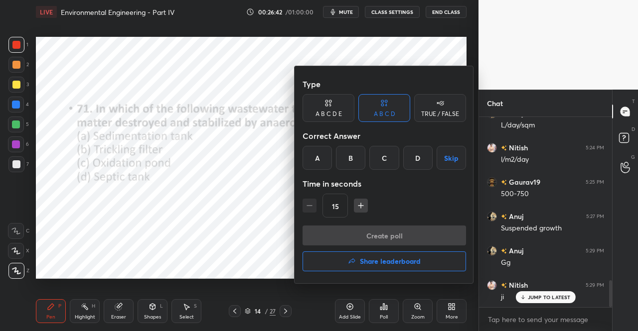
click at [422, 154] on div "D" at bounding box center [417, 158] width 29 height 24
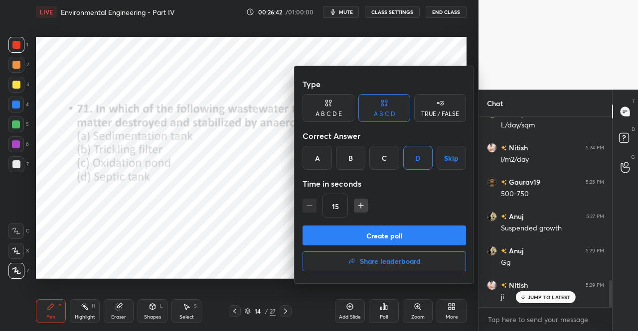
click at [400, 233] on button "Create poll" at bounding box center [384, 236] width 163 height 20
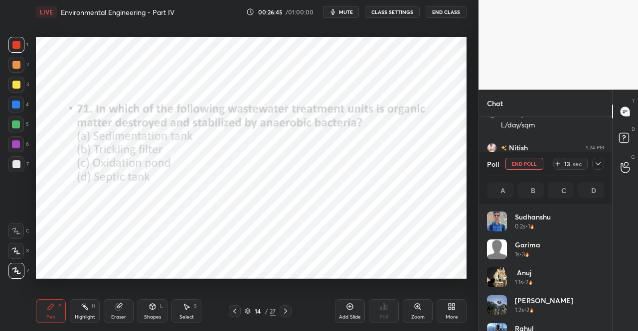
scroll to position [3, 3]
click at [602, 164] on div at bounding box center [598, 164] width 12 height 12
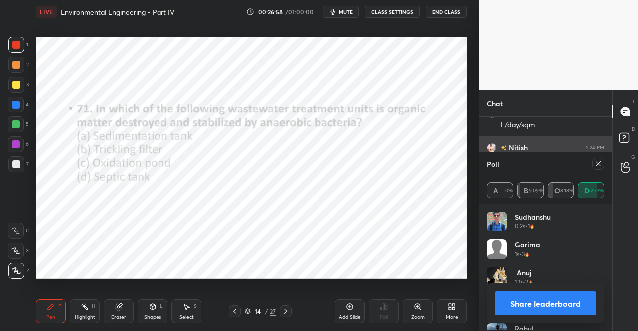
scroll to position [117, 114]
click at [601, 164] on icon at bounding box center [598, 164] width 8 height 8
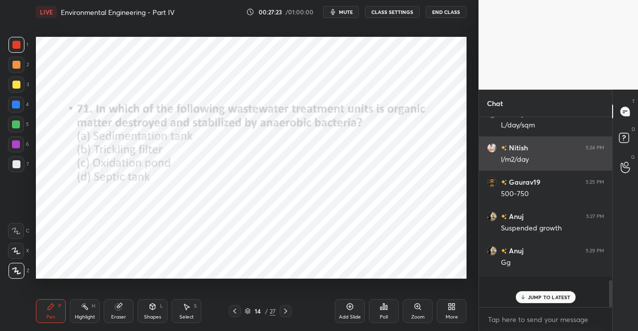
scroll to position [3, 3]
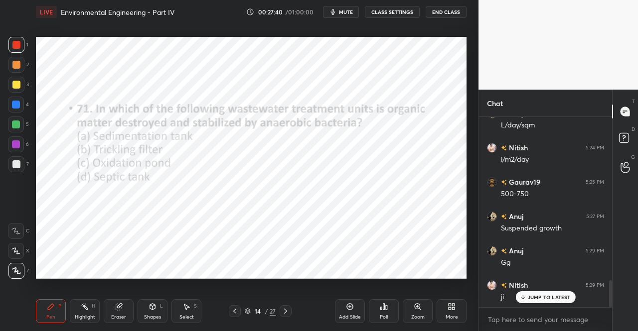
click at [289, 312] on icon at bounding box center [286, 312] width 8 height 8
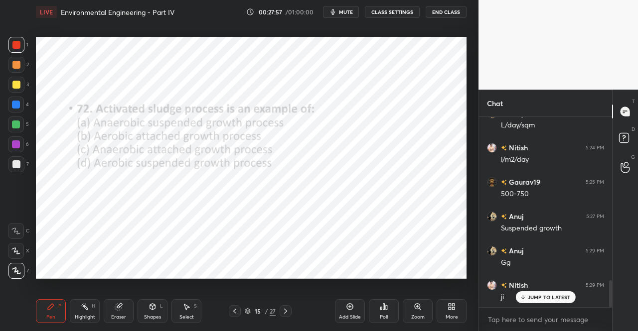
click at [380, 318] on div "Poll" at bounding box center [384, 317] width 8 height 5
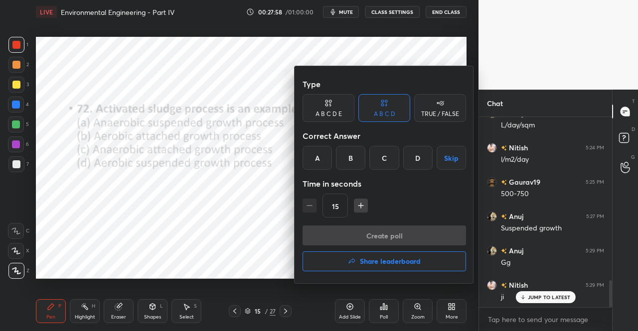
click at [416, 161] on div "D" at bounding box center [417, 158] width 29 height 24
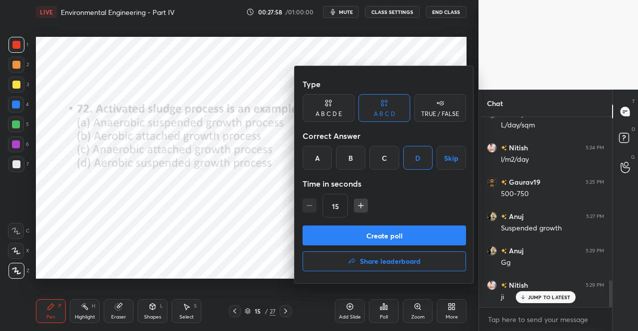
click at [375, 234] on button "Create poll" at bounding box center [384, 236] width 163 height 20
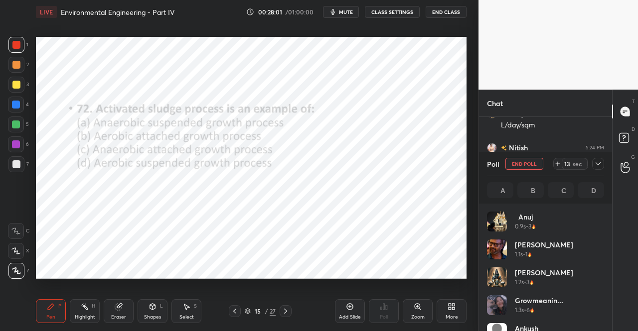
click at [605, 162] on div "Poll End Poll 13 sec A B C D" at bounding box center [545, 178] width 133 height 52
click at [599, 162] on icon at bounding box center [598, 164] width 8 height 8
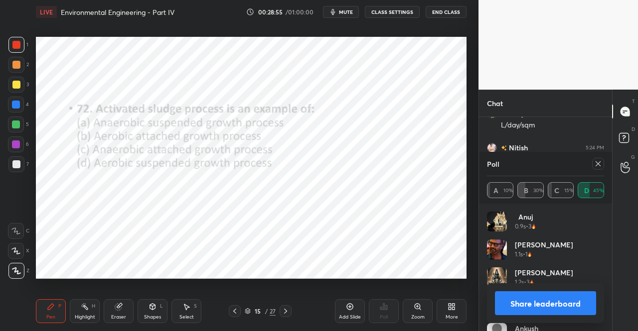
scroll to position [1254, 0]
click at [602, 164] on div at bounding box center [598, 164] width 12 height 12
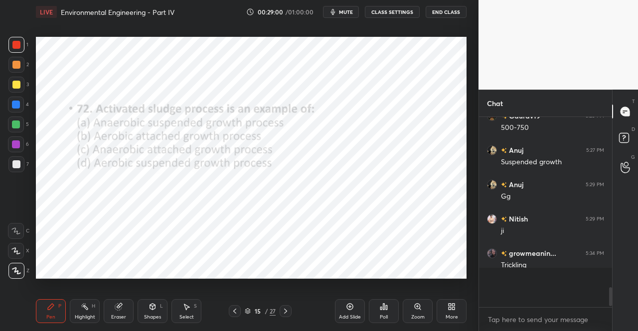
scroll to position [184, 130]
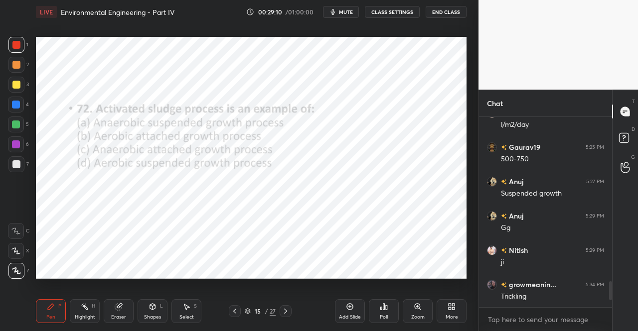
click at [343, 12] on span "mute" at bounding box center [346, 11] width 14 height 7
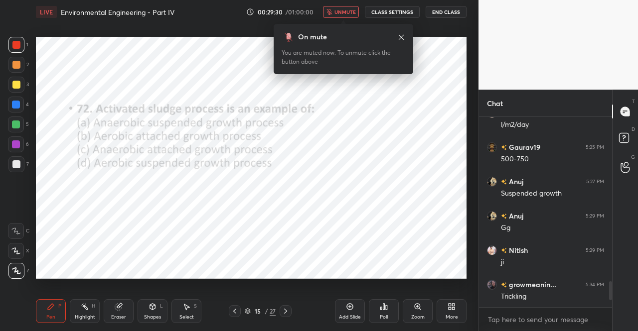
click at [401, 39] on icon at bounding box center [401, 37] width 8 height 8
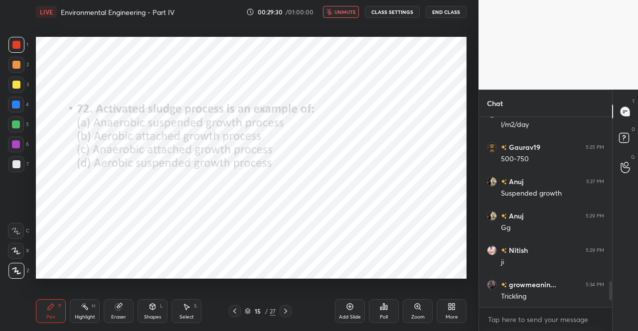
click at [51, 317] on div "Pen" at bounding box center [50, 317] width 9 height 5
click at [53, 317] on div "Pen" at bounding box center [50, 317] width 9 height 5
click at [121, 314] on div "Eraser" at bounding box center [119, 312] width 30 height 24
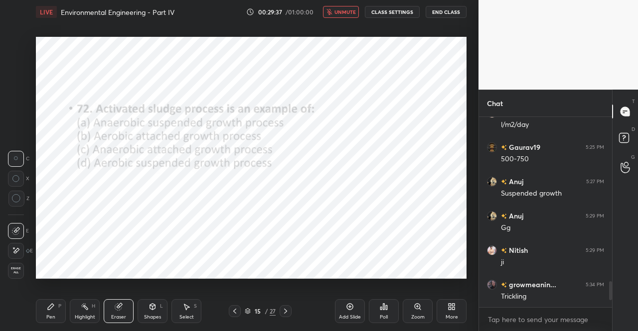
click at [39, 319] on div "Pen P" at bounding box center [51, 312] width 30 height 24
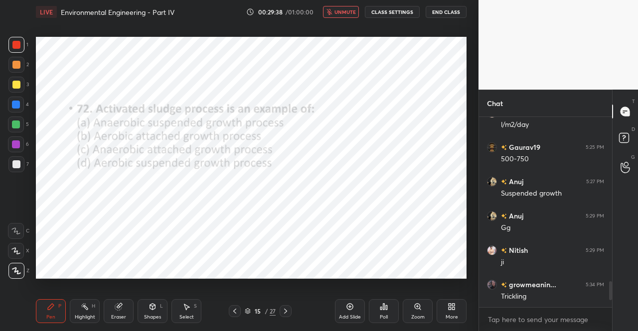
click at [48, 309] on icon at bounding box center [51, 307] width 6 height 6
click at [288, 311] on icon at bounding box center [286, 312] width 8 height 8
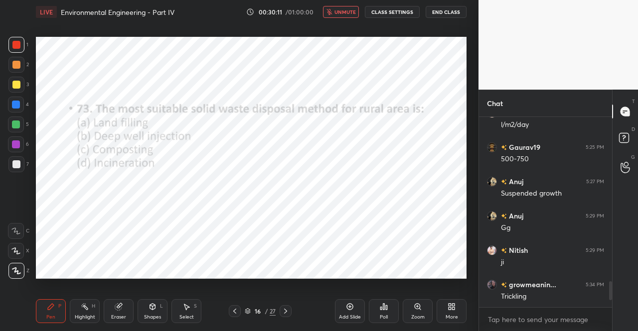
click at [343, 11] on span "unmute" at bounding box center [344, 11] width 21 height 7
click at [384, 317] on div "Poll" at bounding box center [384, 317] width 8 height 5
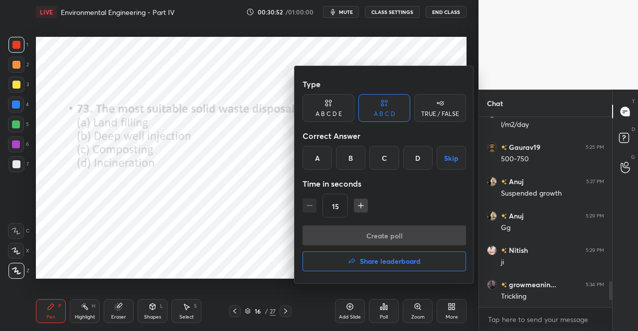
click at [319, 158] on div "A" at bounding box center [317, 158] width 29 height 24
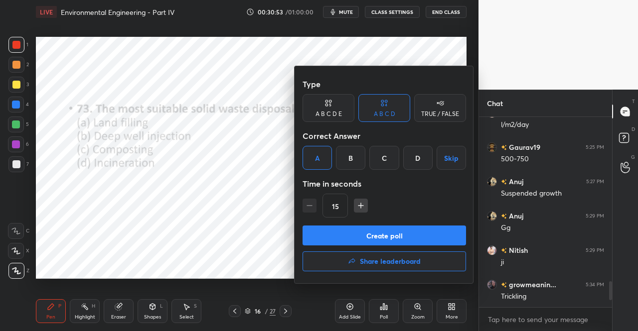
click at [389, 230] on button "Create poll" at bounding box center [384, 236] width 163 height 20
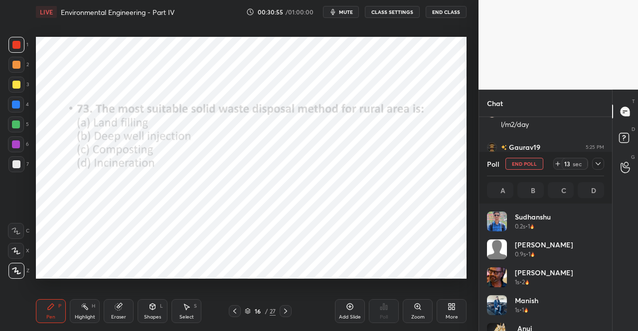
scroll to position [117, 114]
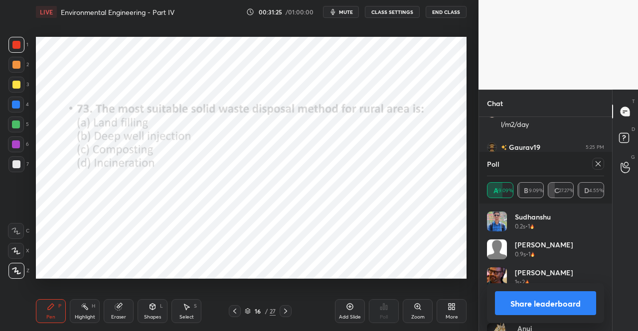
click at [598, 160] on div at bounding box center [598, 164] width 12 height 12
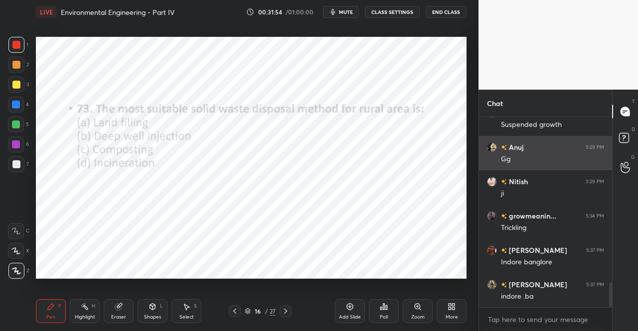
scroll to position [1305, 0]
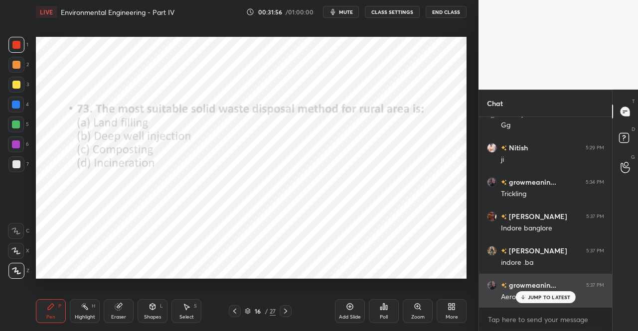
click at [539, 294] on div "JUMP TO LATEST" at bounding box center [545, 298] width 60 height 12
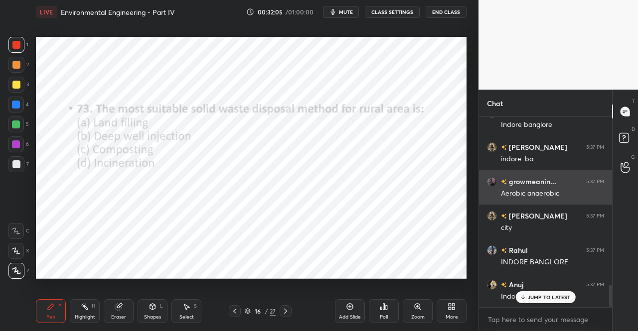
scroll to position [1442, 0]
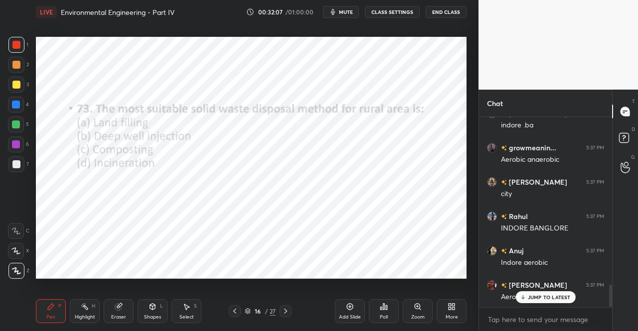
click at [287, 312] on icon at bounding box center [285, 311] width 3 height 5
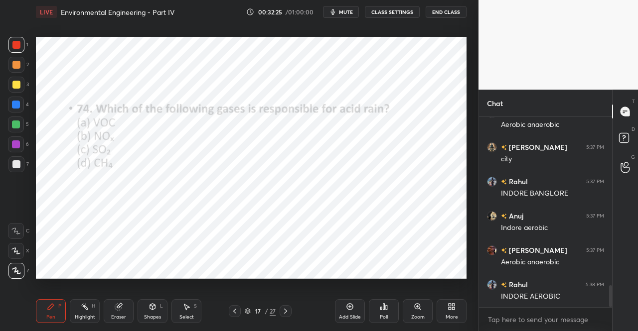
click at [386, 308] on icon at bounding box center [386, 308] width 1 height 4
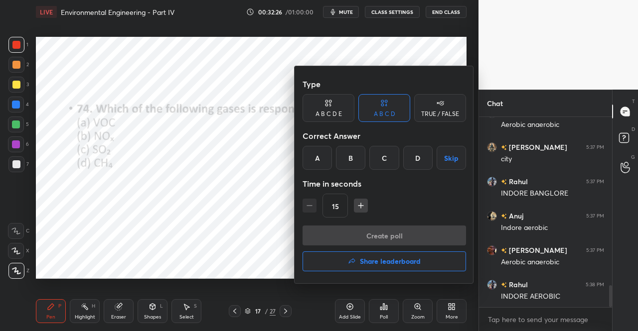
click at [390, 156] on div "C" at bounding box center [383, 158] width 29 height 24
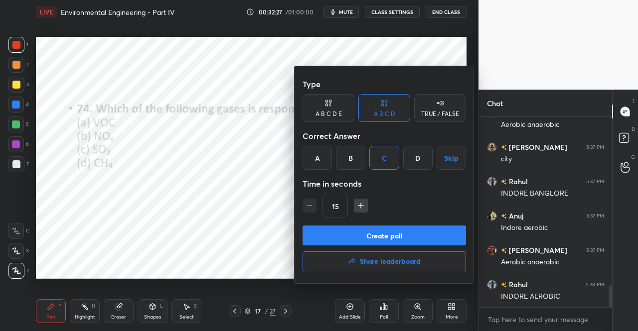
click at [393, 237] on button "Create poll" at bounding box center [384, 236] width 163 height 20
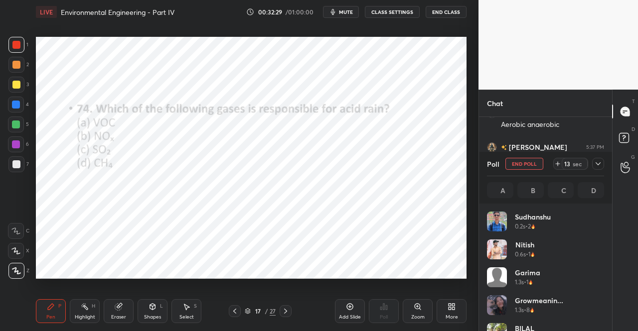
scroll to position [117, 114]
click at [347, 6] on button "mute" at bounding box center [341, 12] width 36 height 12
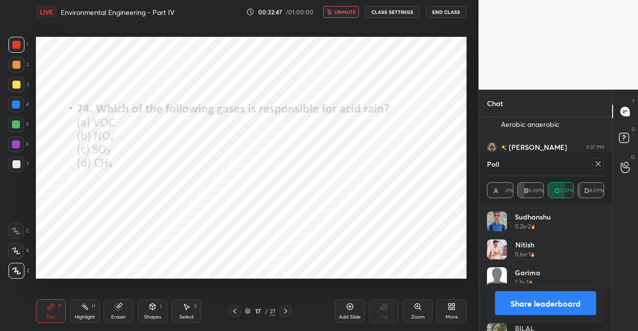
click at [346, 12] on span "unmute" at bounding box center [344, 11] width 21 height 7
click at [597, 164] on icon at bounding box center [598, 163] width 5 height 5
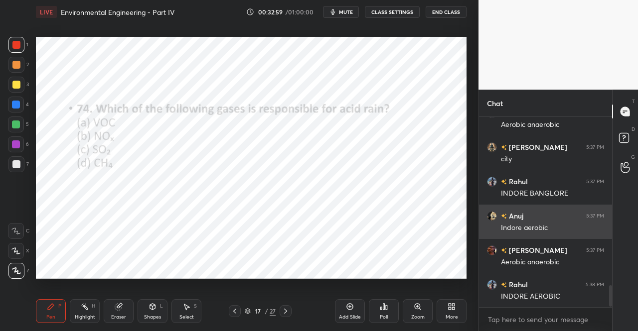
scroll to position [1511, 0]
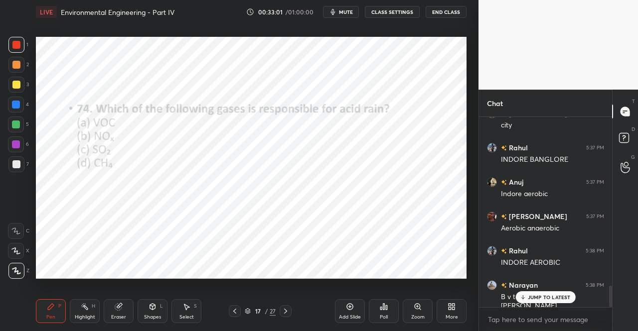
click at [534, 295] on p "JUMP TO LATEST" at bounding box center [549, 298] width 43 height 6
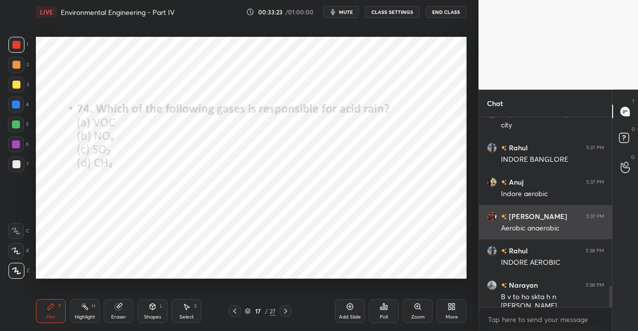
scroll to position [1546, 0]
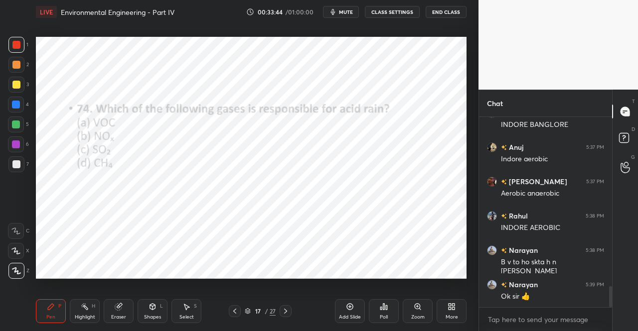
click at [289, 312] on icon at bounding box center [286, 312] width 8 height 8
click at [387, 320] on div "Poll" at bounding box center [384, 317] width 8 height 5
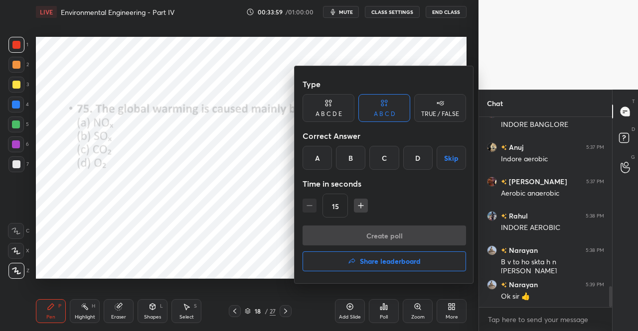
click at [389, 162] on div "C" at bounding box center [383, 158] width 29 height 24
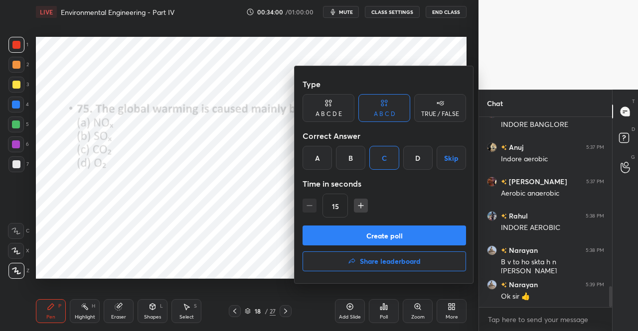
click at [373, 237] on button "Create poll" at bounding box center [384, 236] width 163 height 20
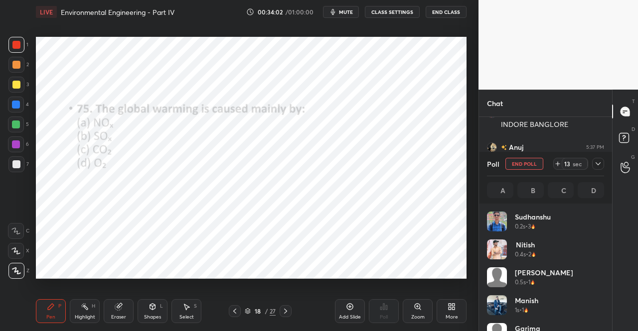
scroll to position [3, 3]
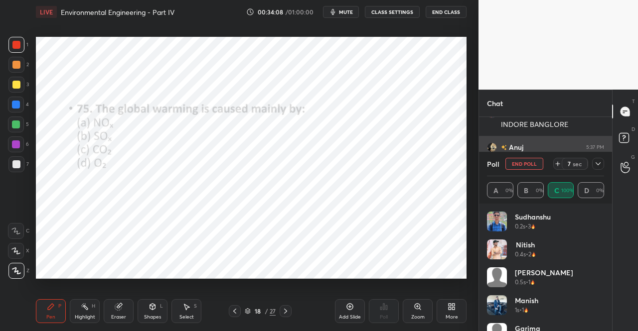
click at [595, 163] on icon at bounding box center [598, 164] width 8 height 8
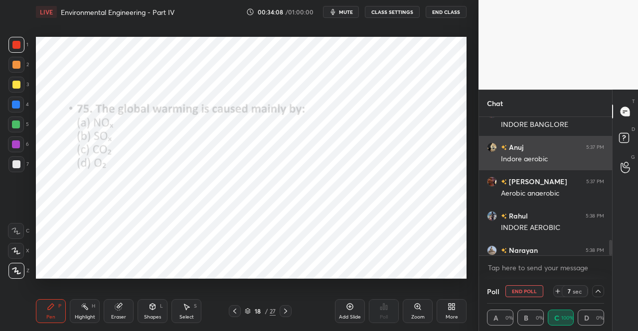
scroll to position [0, 3]
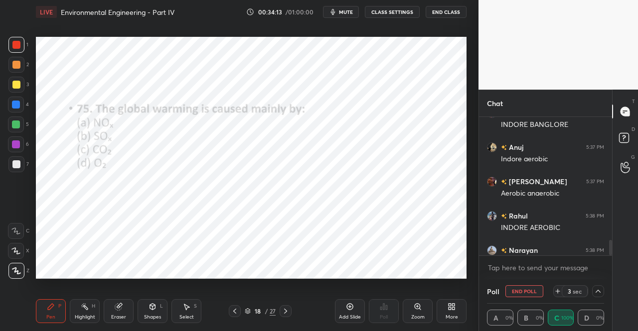
click at [289, 309] on icon at bounding box center [286, 312] width 8 height 8
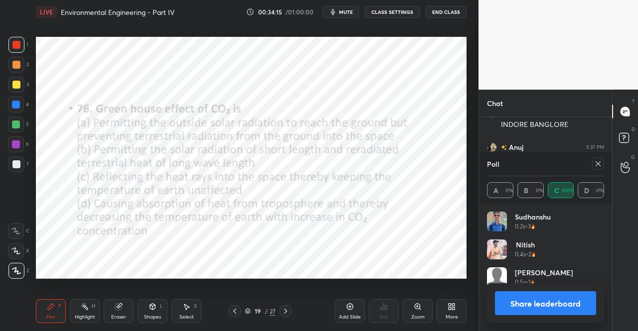
scroll to position [117, 114]
click at [598, 163] on icon at bounding box center [598, 164] width 8 height 8
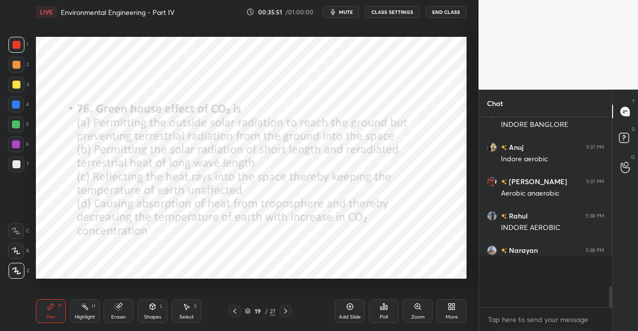
scroll to position [3, 3]
click at [386, 314] on div "Poll" at bounding box center [384, 312] width 30 height 24
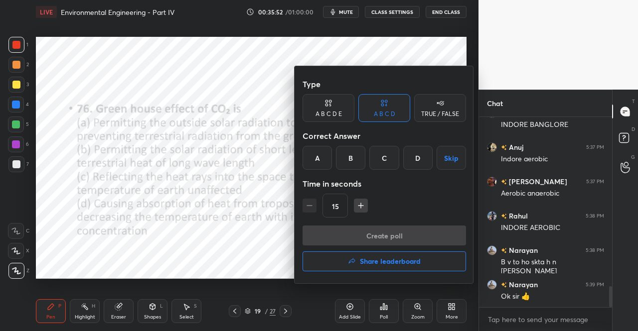
click at [315, 159] on div "A" at bounding box center [317, 158] width 29 height 24
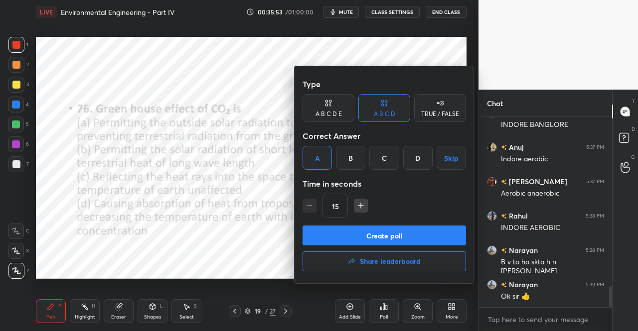
click at [388, 237] on button "Create poll" at bounding box center [384, 236] width 163 height 20
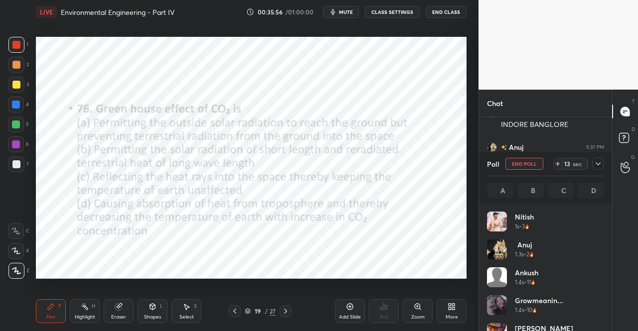
scroll to position [117, 114]
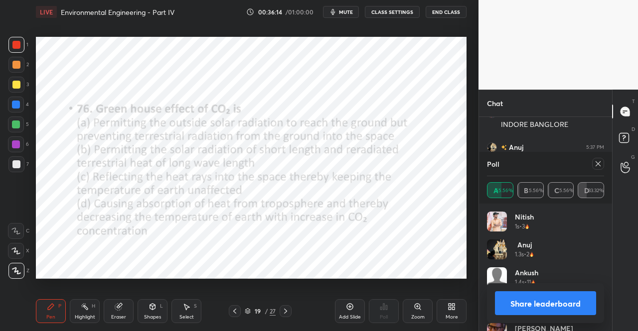
click at [601, 159] on div at bounding box center [598, 164] width 12 height 12
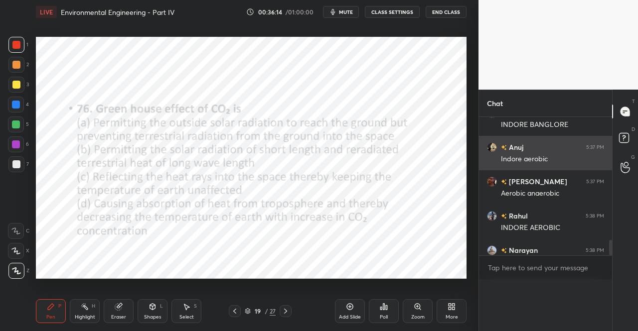
scroll to position [3, 3]
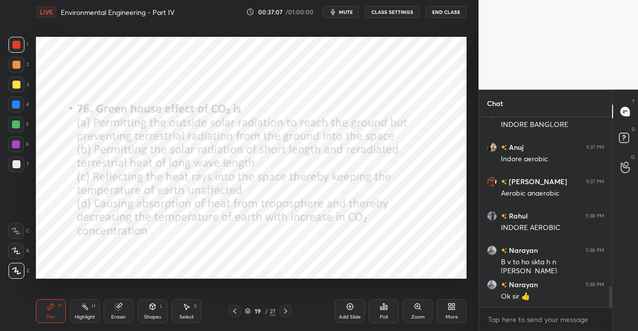
click at [287, 308] on icon at bounding box center [286, 312] width 8 height 8
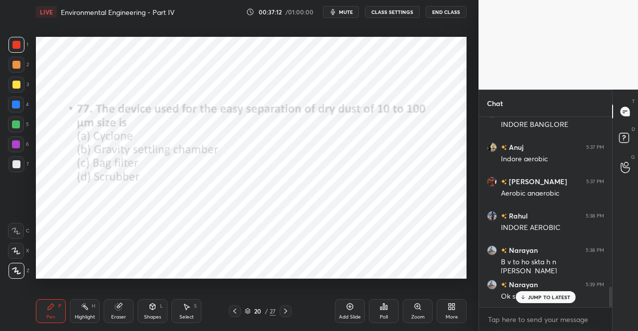
scroll to position [1580, 0]
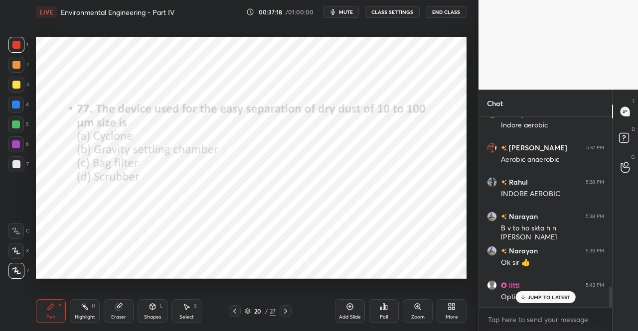
click at [340, 9] on button "mute" at bounding box center [341, 12] width 36 height 12
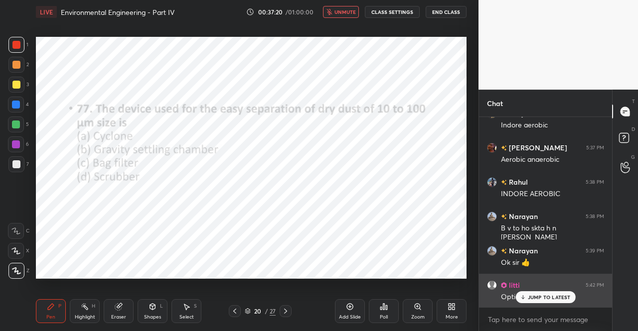
click at [526, 299] on icon at bounding box center [522, 298] width 6 height 6
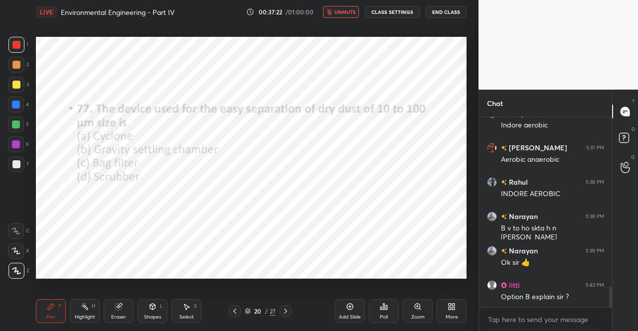
click at [238, 312] on icon at bounding box center [235, 312] width 8 height 8
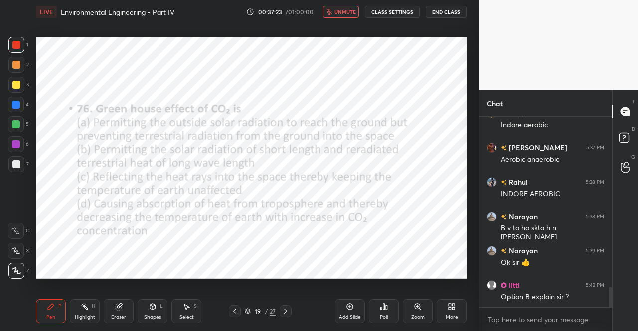
click at [290, 312] on div at bounding box center [286, 312] width 12 height 12
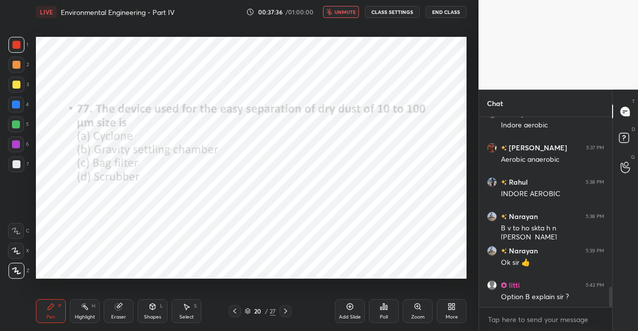
scroll to position [1615, 0]
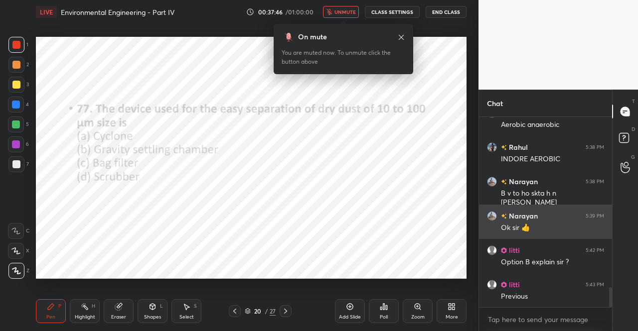
click at [405, 38] on icon at bounding box center [401, 37] width 8 height 8
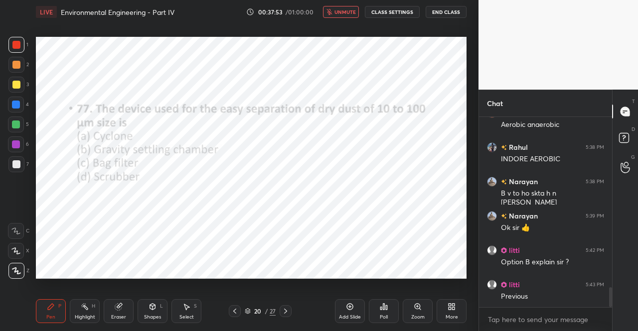
click at [236, 313] on icon at bounding box center [235, 312] width 8 height 8
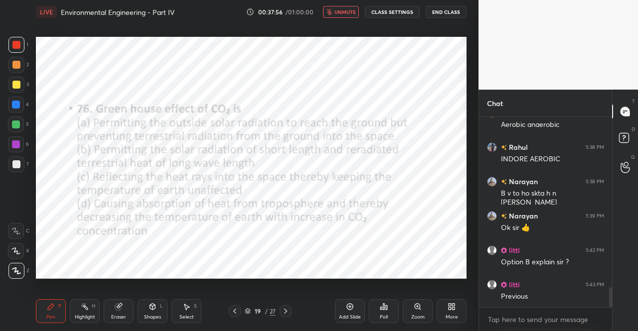
click at [129, 314] on div "Eraser" at bounding box center [119, 312] width 30 height 24
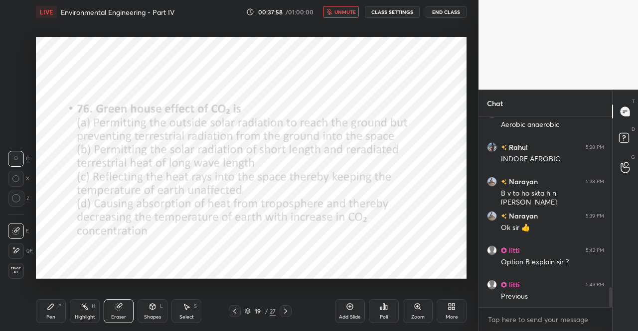
click at [15, 273] on span "Erase all" at bounding box center [15, 270] width 15 height 7
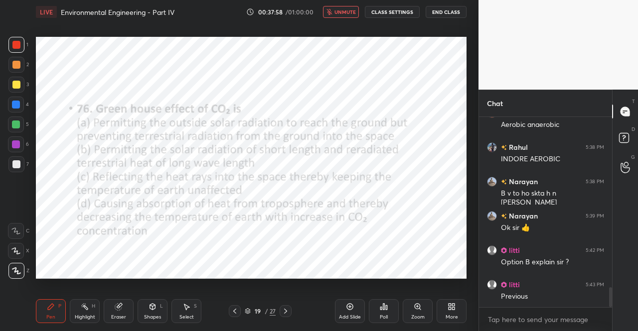
click at [57, 312] on div "Pen P" at bounding box center [51, 312] width 30 height 24
click at [54, 310] on icon at bounding box center [51, 307] width 8 height 8
click at [157, 309] on div "Shapes L" at bounding box center [153, 312] width 30 height 24
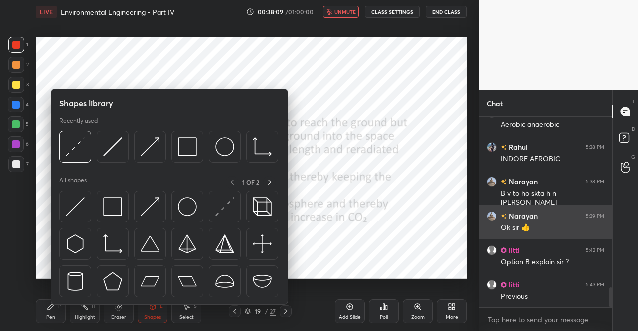
click at [195, 208] on img at bounding box center [187, 206] width 19 height 19
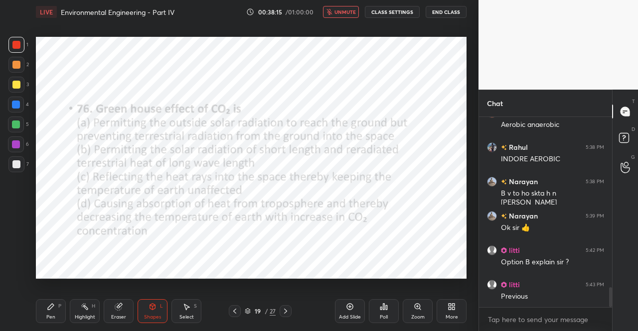
click at [160, 310] on div "Shapes L" at bounding box center [153, 312] width 30 height 24
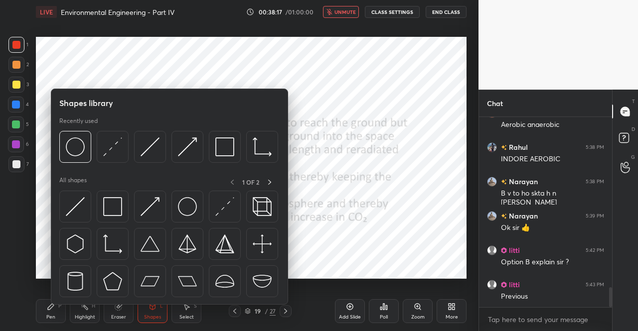
click at [54, 316] on div "Pen" at bounding box center [50, 317] width 9 height 5
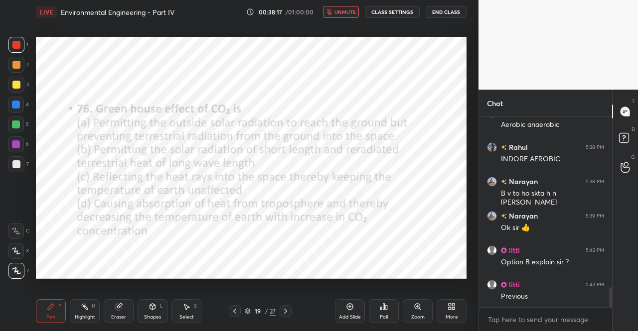
click at [62, 314] on div "Pen P" at bounding box center [51, 312] width 30 height 24
click at [57, 310] on div "Pen P" at bounding box center [51, 312] width 30 height 24
click at [55, 302] on div "Pen P" at bounding box center [51, 312] width 30 height 24
click at [16, 46] on div at bounding box center [16, 45] width 8 height 8
click at [151, 319] on div "Shapes" at bounding box center [152, 317] width 17 height 5
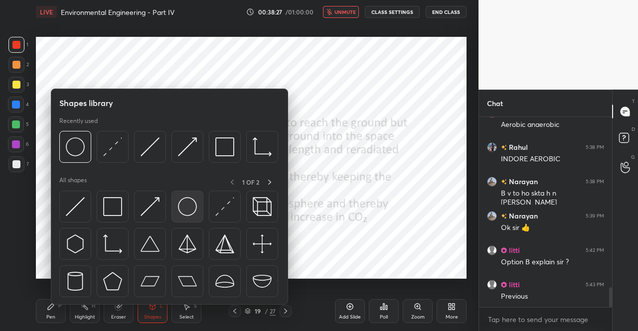
click at [191, 212] on img at bounding box center [187, 206] width 19 height 19
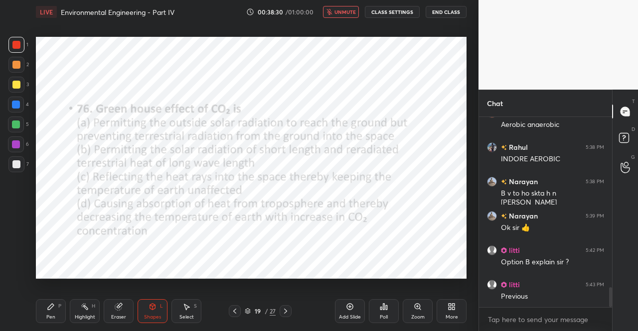
click at [62, 309] on div "Pen P" at bounding box center [51, 312] width 30 height 24
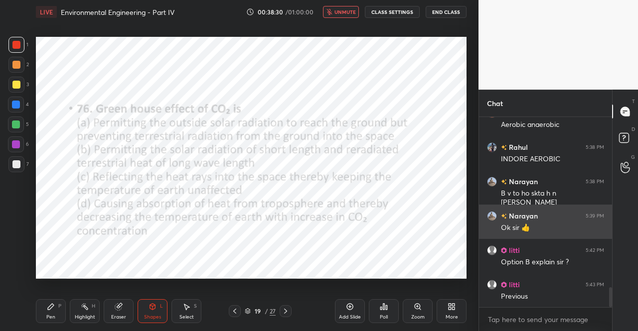
click at [53, 310] on icon at bounding box center [51, 307] width 8 height 8
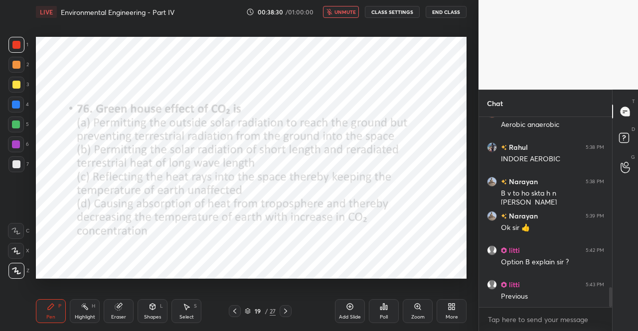
click at [58, 312] on div "Pen P" at bounding box center [51, 312] width 30 height 24
click at [181, 313] on div "Select S" at bounding box center [186, 312] width 30 height 24
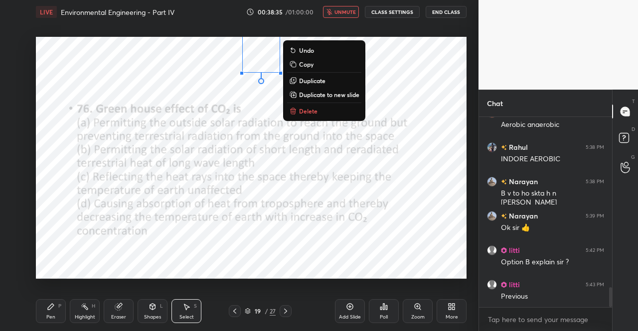
click at [46, 322] on div "Pen P" at bounding box center [51, 312] width 30 height 24
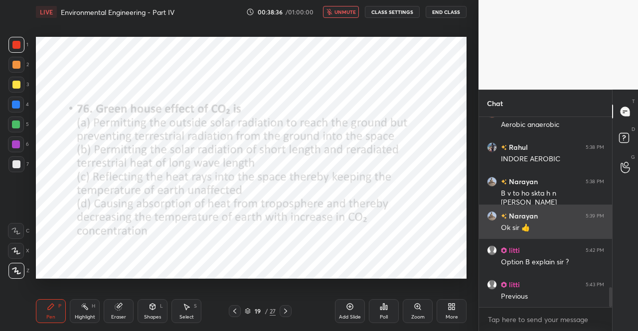
click at [51, 313] on div "Pen P" at bounding box center [51, 312] width 30 height 24
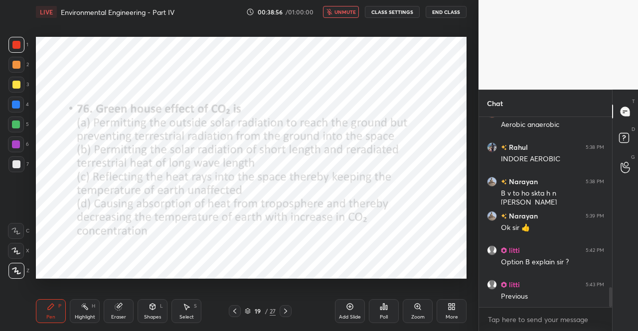
click at [56, 302] on div "Pen P" at bounding box center [51, 312] width 30 height 24
click at [57, 301] on div "Pen P" at bounding box center [51, 312] width 30 height 24
click at [120, 314] on div "Eraser" at bounding box center [119, 312] width 30 height 24
click at [122, 304] on icon at bounding box center [119, 307] width 8 height 8
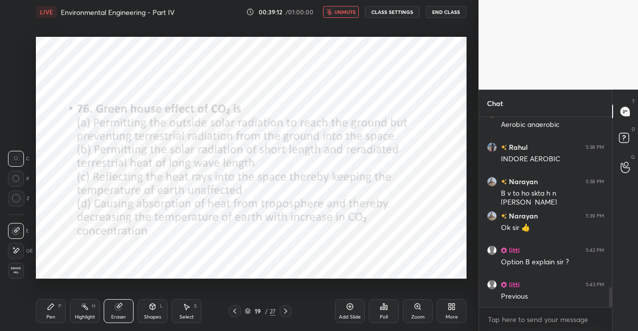
click at [41, 305] on div "Pen P" at bounding box center [51, 312] width 30 height 24
click at [52, 313] on div "Pen P" at bounding box center [51, 312] width 30 height 24
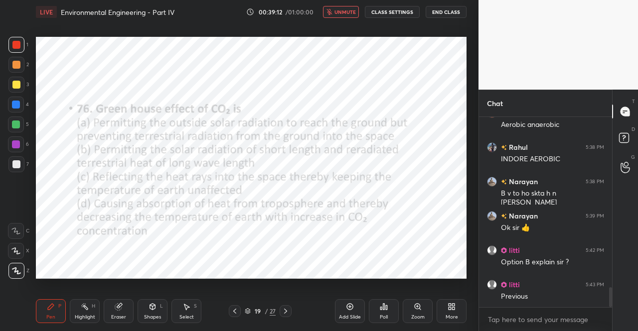
click at [49, 300] on div "Pen P" at bounding box center [51, 312] width 30 height 24
click at [189, 309] on icon at bounding box center [186, 307] width 8 height 8
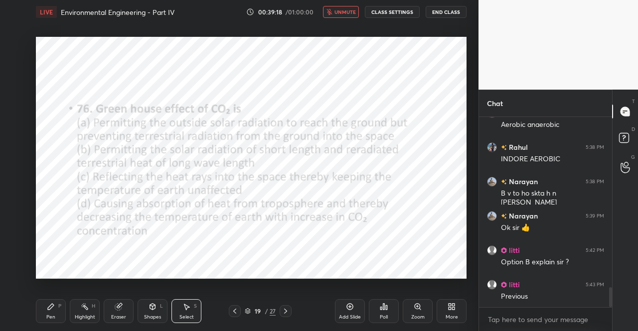
click at [126, 313] on div "Eraser" at bounding box center [119, 312] width 30 height 24
click at [46, 313] on div "Pen P" at bounding box center [51, 312] width 30 height 24
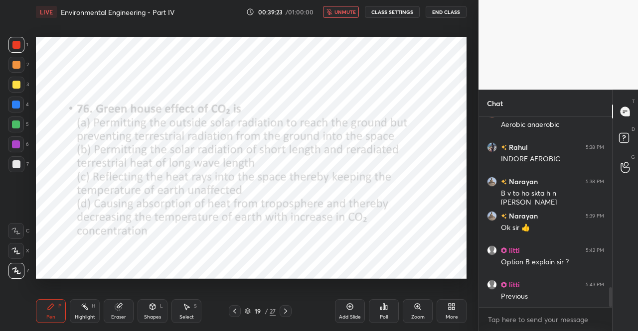
click at [42, 312] on div "Pen P" at bounding box center [51, 312] width 30 height 24
click at [53, 316] on div "Pen" at bounding box center [50, 317] width 9 height 5
click at [64, 303] on div "Pen P" at bounding box center [51, 312] width 30 height 24
click at [343, 21] on div "LIVE Environmental Engineering - Part IV 00:39:52 / 01:00:00 unmute CLASS SETTI…" at bounding box center [251, 12] width 431 height 24
click at [342, 8] on span "unmute" at bounding box center [344, 11] width 21 height 7
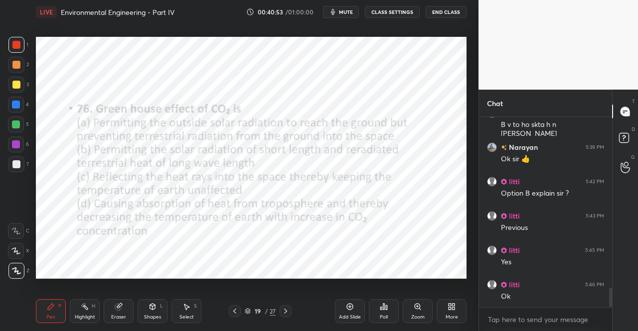
scroll to position [1718, 0]
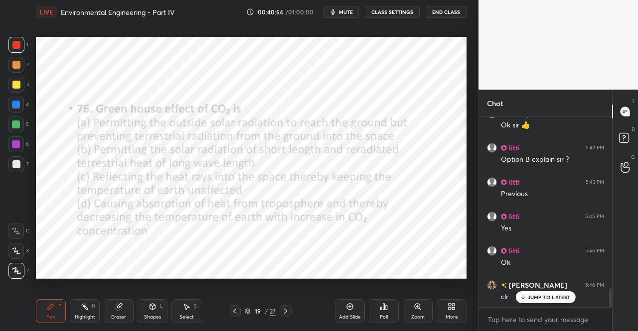
click at [287, 309] on icon at bounding box center [286, 312] width 8 height 8
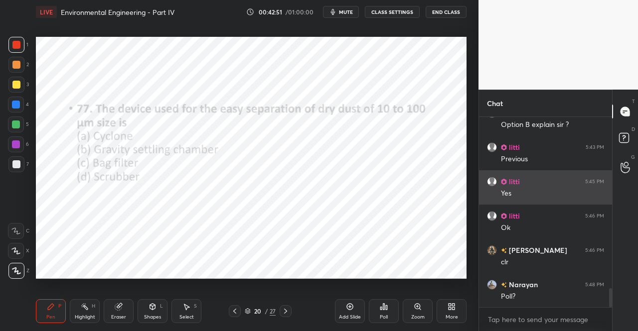
scroll to position [3, 3]
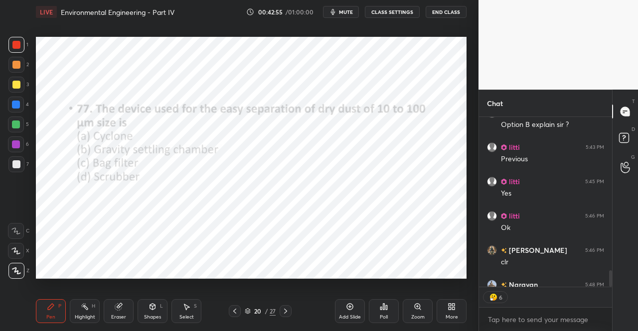
click at [383, 310] on icon at bounding box center [383, 307] width 1 height 6
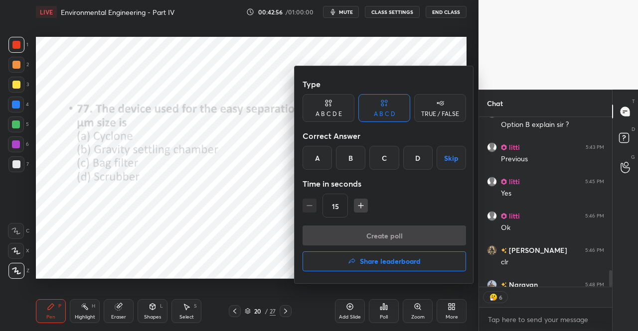
click at [323, 157] on div "A" at bounding box center [317, 158] width 29 height 24
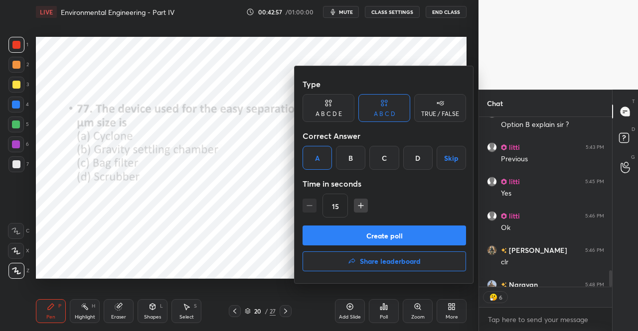
click at [392, 235] on button "Create poll" at bounding box center [384, 236] width 163 height 20
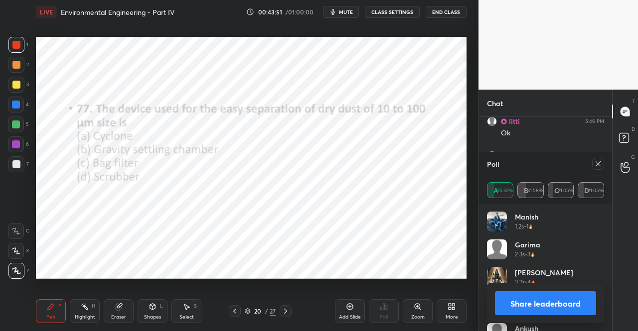
scroll to position [1903, 0]
click at [543, 163] on div "Poll" at bounding box center [545, 164] width 117 height 24
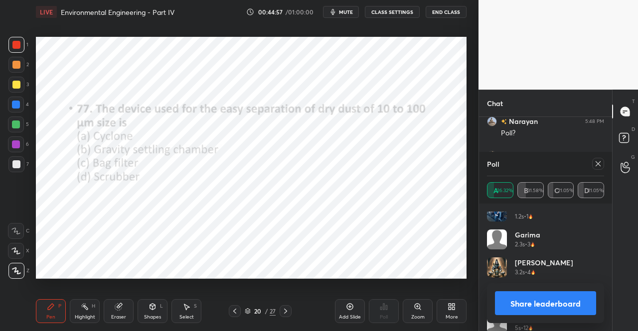
scroll to position [20, 0]
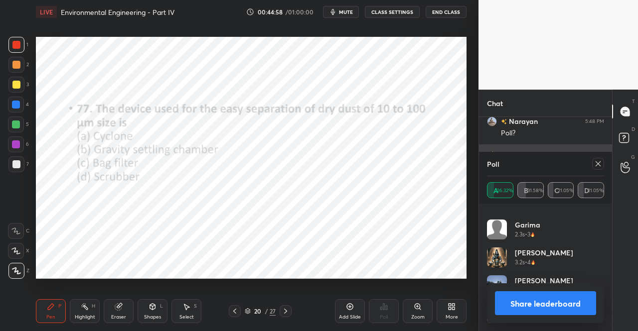
click at [599, 162] on icon at bounding box center [598, 164] width 8 height 8
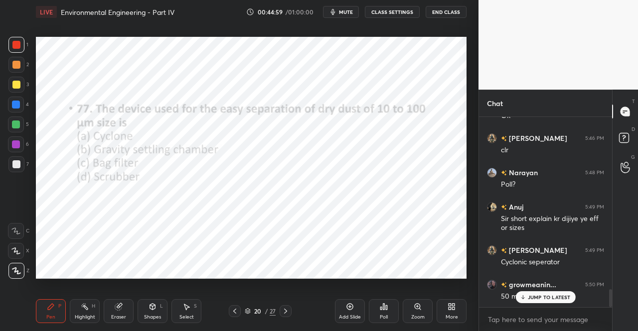
scroll to position [187, 130]
click at [541, 299] on p "JUMP TO LATEST" at bounding box center [549, 298] width 43 height 6
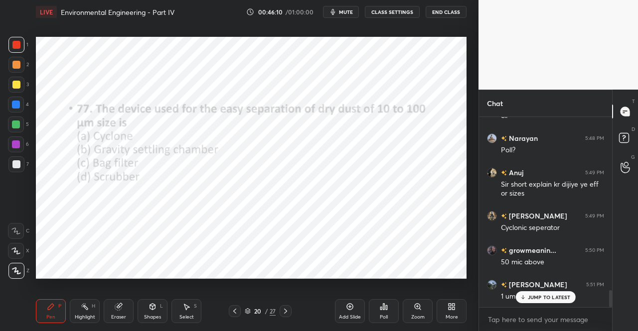
scroll to position [1933, 0]
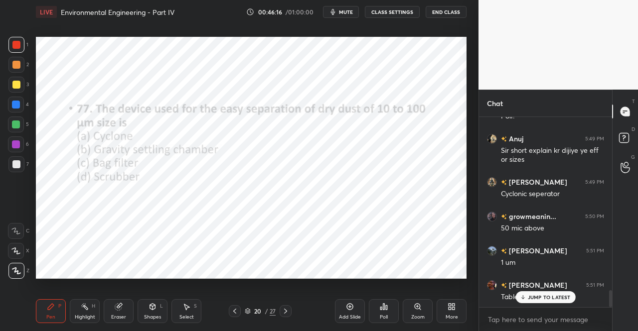
drag, startPoint x: 543, startPoint y: 296, endPoint x: 637, endPoint y: 298, distance: 94.2
click at [546, 296] on p "JUMP TO LATEST" at bounding box center [549, 298] width 43 height 6
click at [346, 16] on button "mute" at bounding box center [341, 12] width 36 height 12
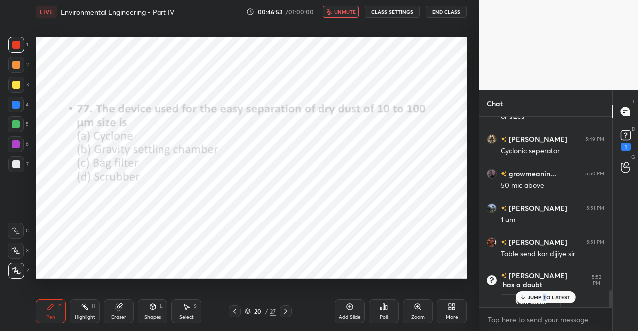
click at [45, 310] on div "Pen P" at bounding box center [51, 312] width 30 height 24
click at [45, 308] on div "Pen P" at bounding box center [51, 312] width 30 height 24
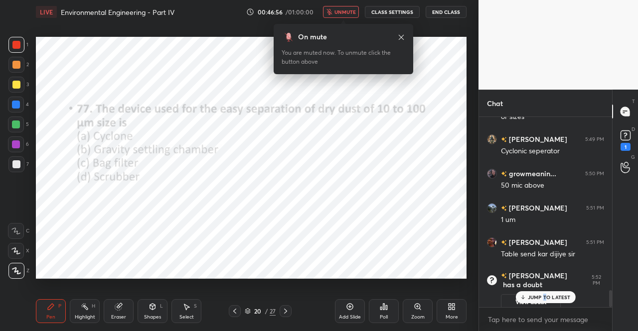
click at [403, 37] on icon at bounding box center [401, 37] width 8 height 8
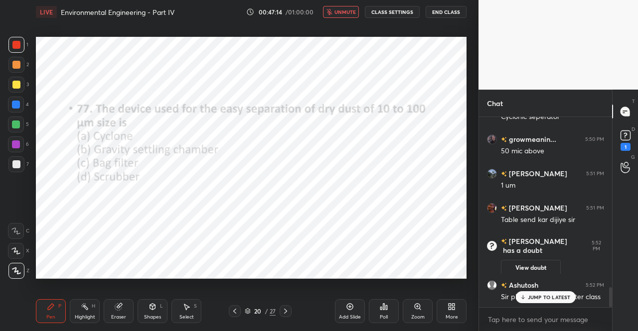
scroll to position [1676, 0]
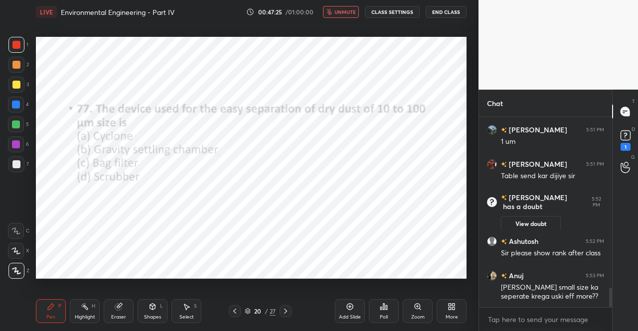
click at [45, 312] on div "Pen P" at bounding box center [51, 312] width 30 height 24
click at [49, 309] on icon at bounding box center [51, 307] width 6 height 6
click at [346, 9] on span "unmute" at bounding box center [344, 11] width 21 height 7
click at [621, 140] on rect at bounding box center [625, 135] width 9 height 9
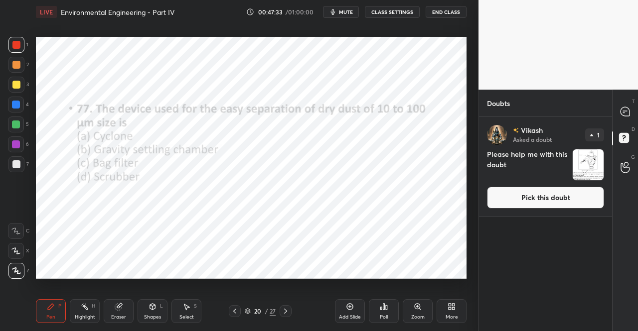
click at [528, 198] on button "Pick this doubt" at bounding box center [545, 198] width 117 height 22
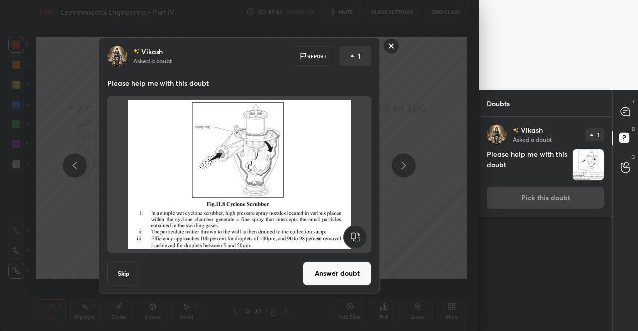
click at [318, 283] on button "Answer doubt" at bounding box center [337, 274] width 69 height 24
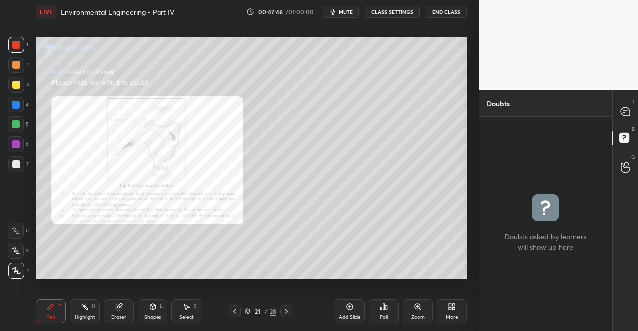
click at [236, 308] on icon at bounding box center [235, 312] width 8 height 8
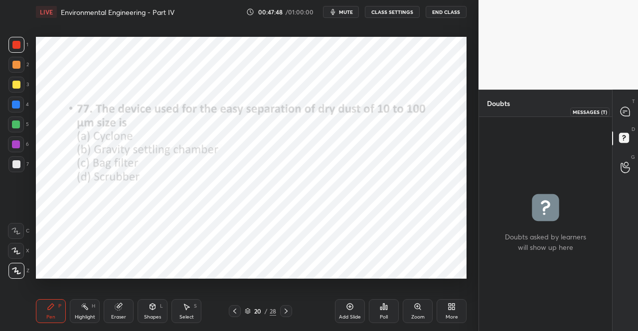
click at [630, 113] on icon at bounding box center [625, 111] width 9 height 9
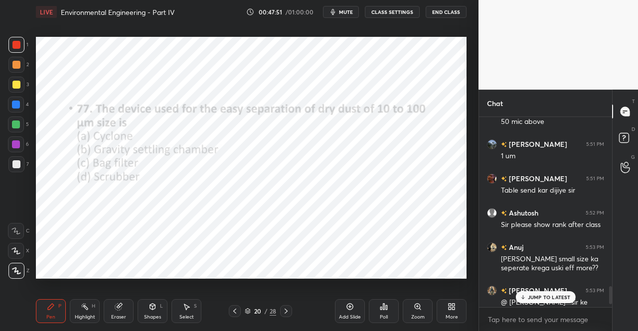
scroll to position [1834, 0]
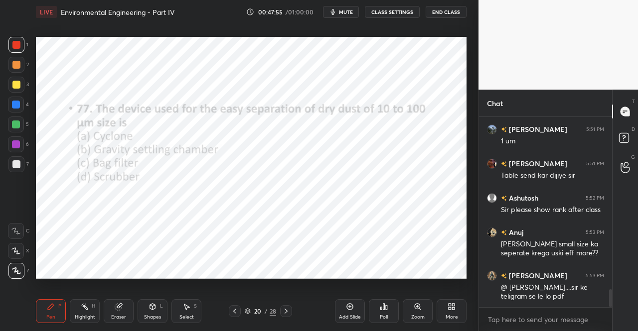
click at [346, 11] on span "mute" at bounding box center [346, 11] width 14 height 7
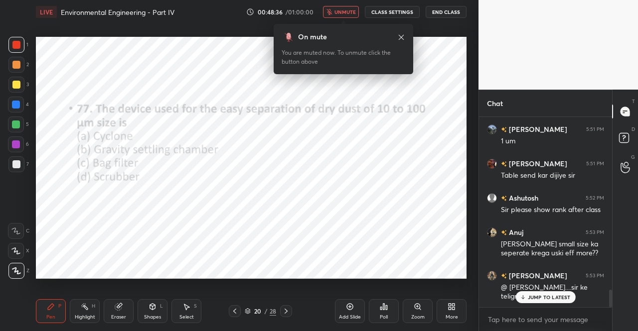
scroll to position [1868, 0]
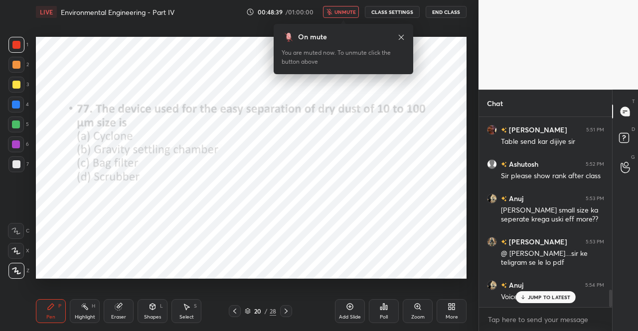
click at [348, 11] on span "unmute" at bounding box center [344, 11] width 21 height 7
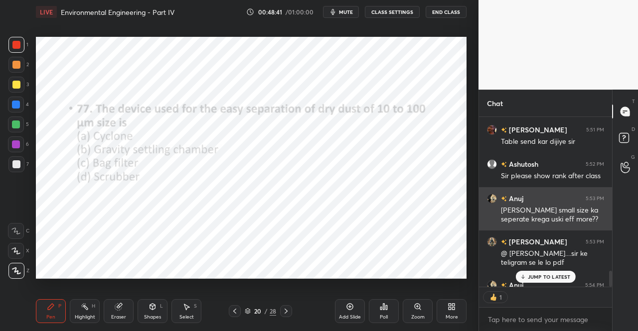
scroll to position [3, 3]
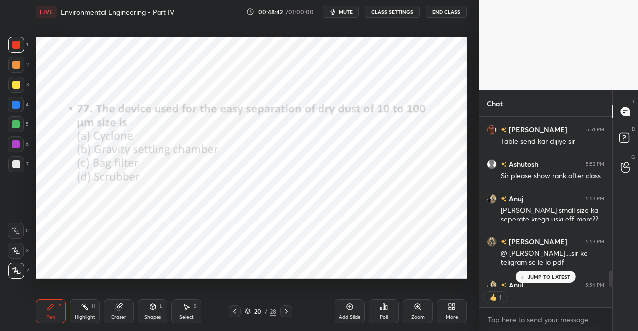
click at [46, 317] on div "Pen" at bounding box center [50, 317] width 9 height 5
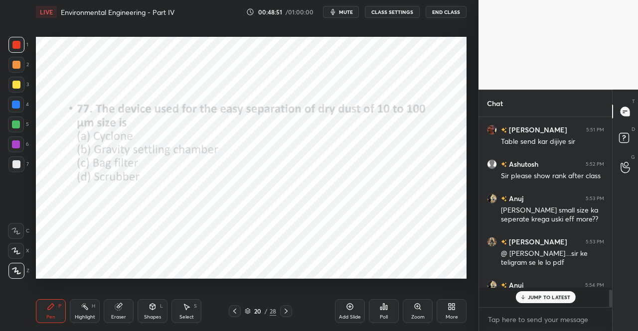
scroll to position [1868, 0]
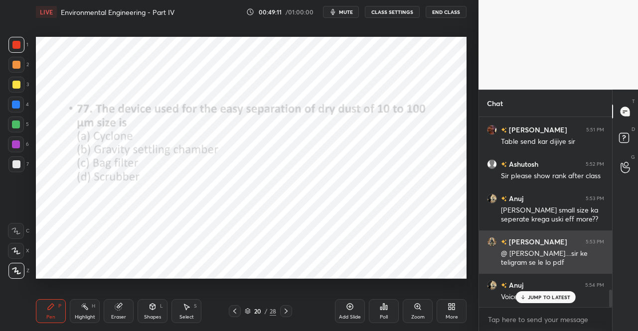
click at [535, 298] on p "JUMP TO LATEST" at bounding box center [549, 298] width 43 height 6
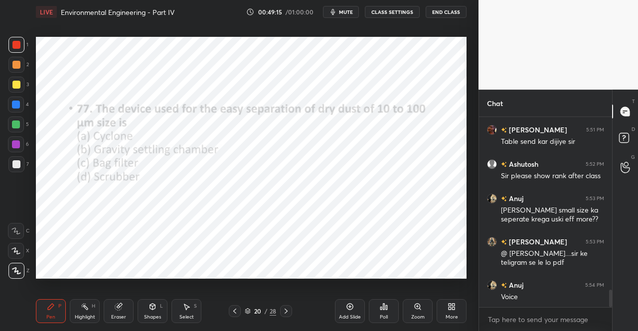
click at [286, 310] on icon at bounding box center [286, 312] width 8 height 8
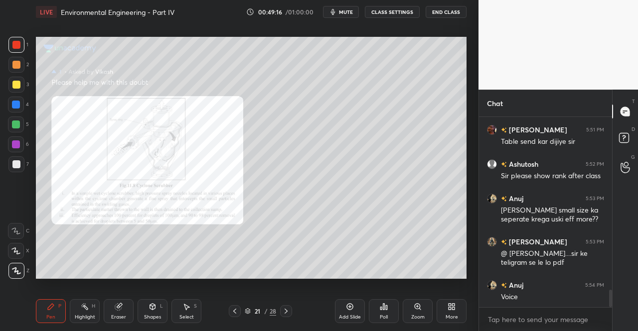
scroll to position [1903, 0]
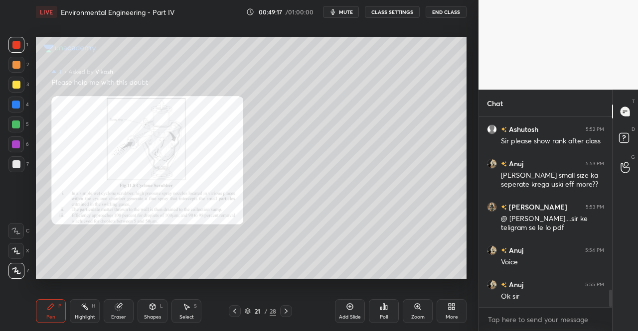
click at [289, 307] on div at bounding box center [286, 312] width 12 height 12
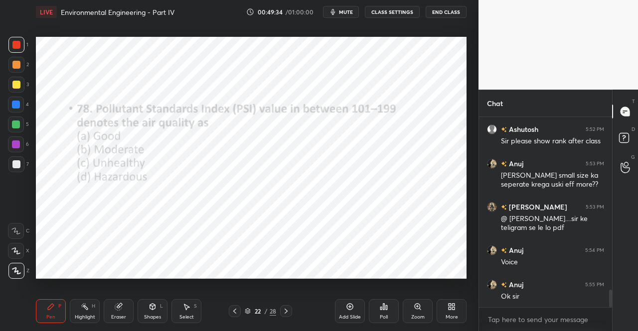
click at [386, 317] on div "Poll" at bounding box center [384, 317] width 8 height 5
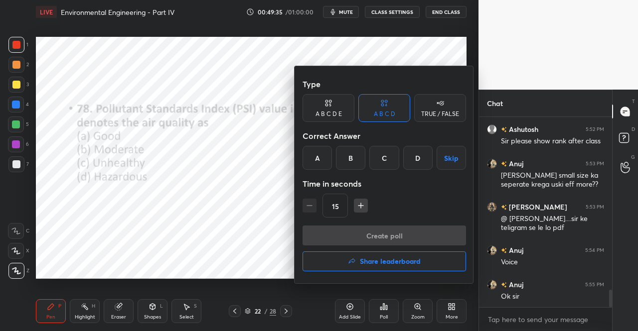
click at [382, 158] on div "C" at bounding box center [383, 158] width 29 height 24
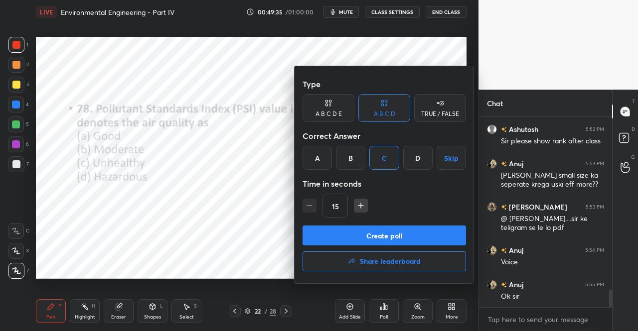
click at [396, 232] on button "Create poll" at bounding box center [384, 236] width 163 height 20
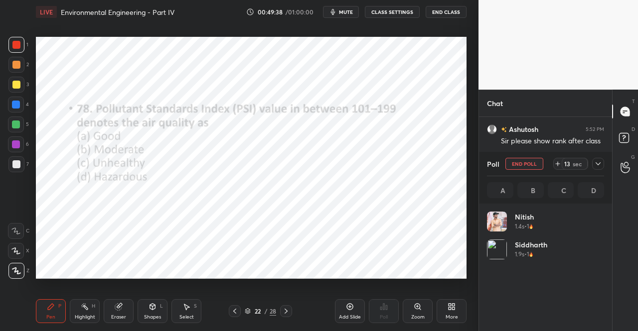
scroll to position [117, 114]
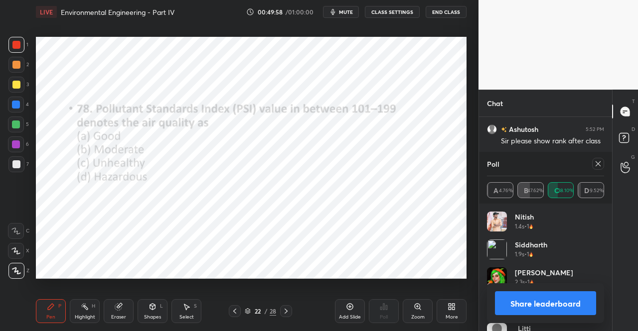
click at [598, 165] on icon at bounding box center [598, 164] width 8 height 8
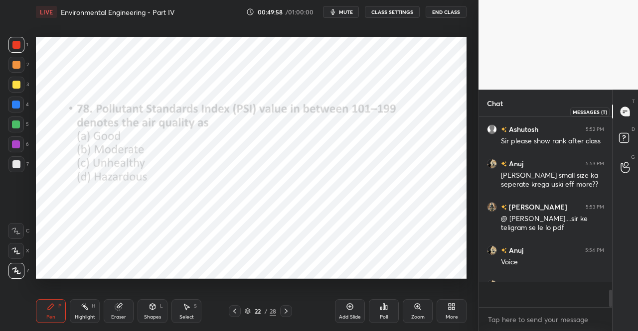
scroll to position [3, 3]
click at [628, 112] on icon at bounding box center [625, 111] width 9 height 9
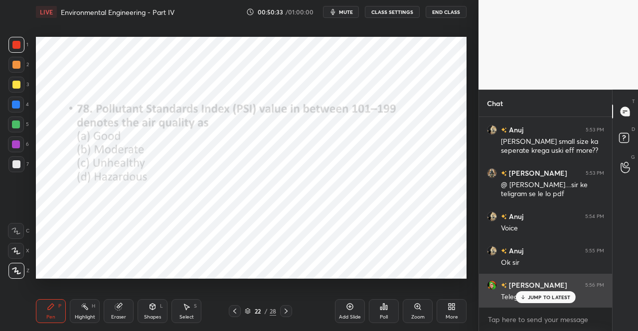
click at [530, 297] on p "JUMP TO LATEST" at bounding box center [549, 298] width 43 height 6
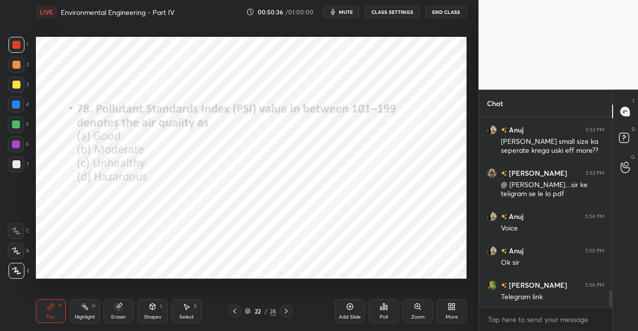
drag, startPoint x: 290, startPoint y: 313, endPoint x: 289, endPoint y: 301, distance: 12.0
click at [289, 311] on div at bounding box center [286, 312] width 12 height 12
click at [375, 311] on div "Poll" at bounding box center [384, 312] width 30 height 24
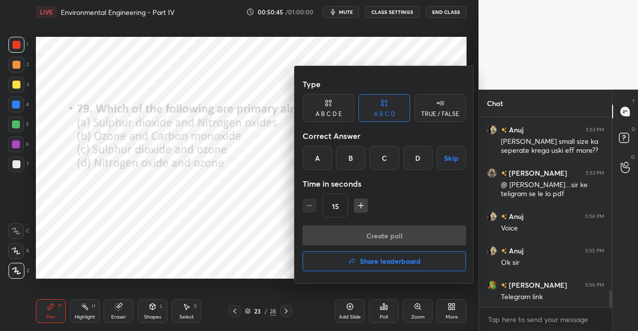
click at [323, 155] on div "A" at bounding box center [317, 158] width 29 height 24
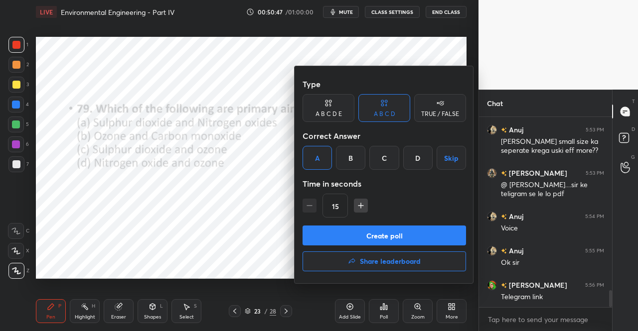
click at [370, 234] on button "Create poll" at bounding box center [384, 236] width 163 height 20
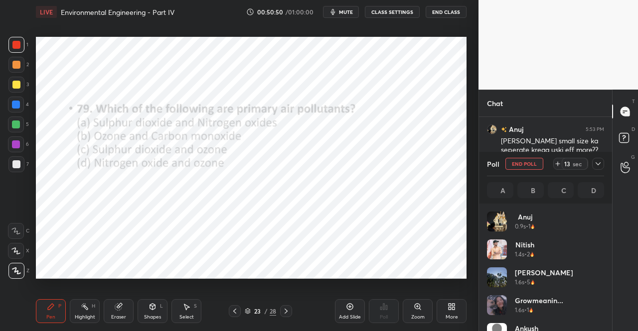
scroll to position [117, 114]
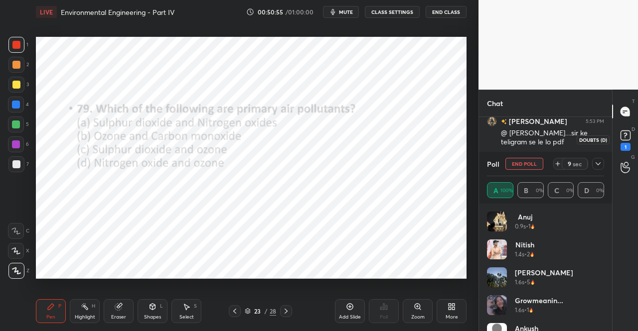
click at [633, 129] on p "D" at bounding box center [633, 129] width 3 height 7
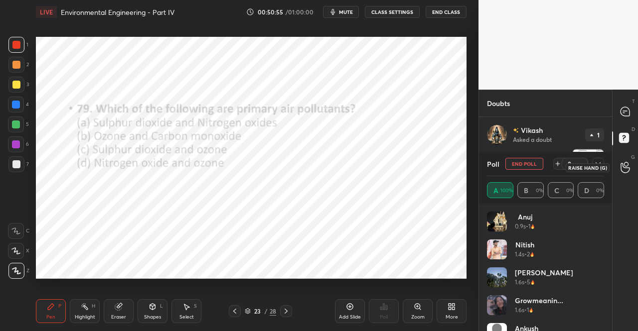
click at [637, 156] on div "G Raise Hand (G)" at bounding box center [625, 168] width 25 height 28
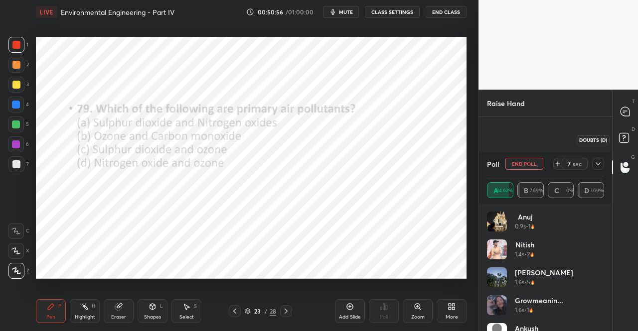
click at [627, 144] on icon at bounding box center [626, 140] width 18 height 18
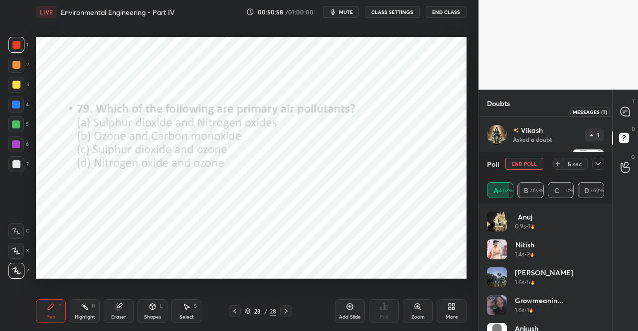
click at [629, 111] on icon at bounding box center [625, 111] width 9 height 9
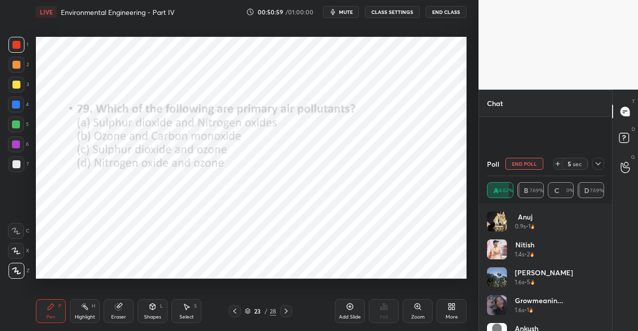
scroll to position [136, 130]
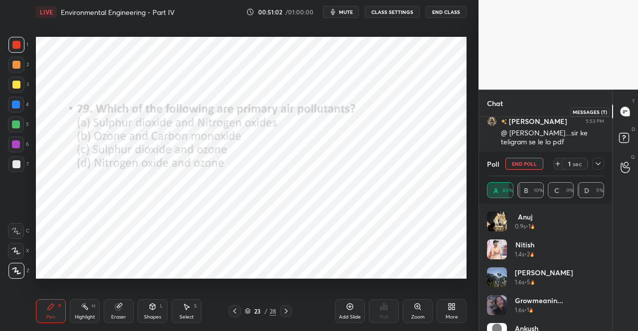
click at [630, 116] on icon at bounding box center [625, 112] width 10 height 10
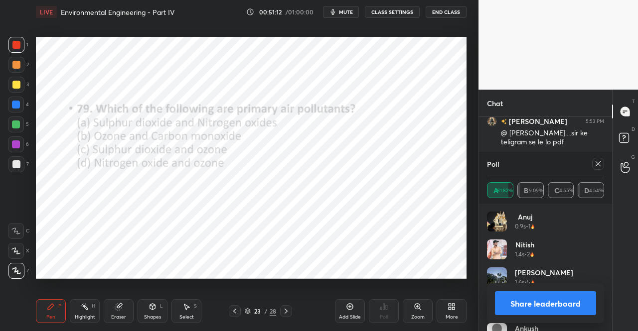
click at [284, 314] on icon at bounding box center [286, 312] width 8 height 8
click at [607, 165] on div "Poll A 81.82% B 9.09% C 4.55% D 4.54%" at bounding box center [545, 178] width 133 height 52
click at [600, 163] on icon at bounding box center [598, 164] width 8 height 8
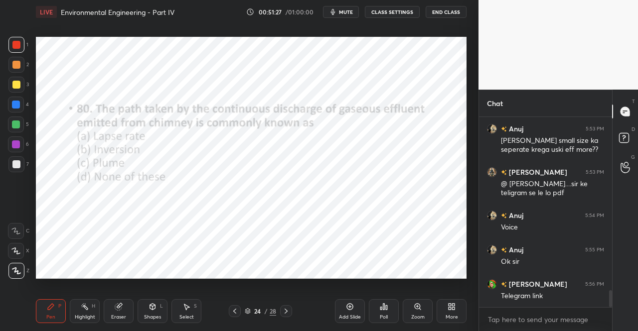
scroll to position [3, 3]
click at [386, 313] on div "Poll" at bounding box center [384, 312] width 30 height 24
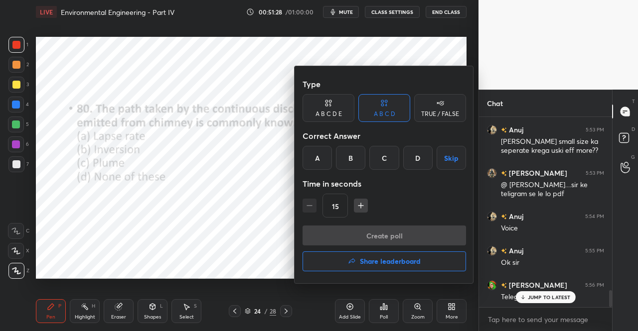
click at [393, 161] on div "C" at bounding box center [383, 158] width 29 height 24
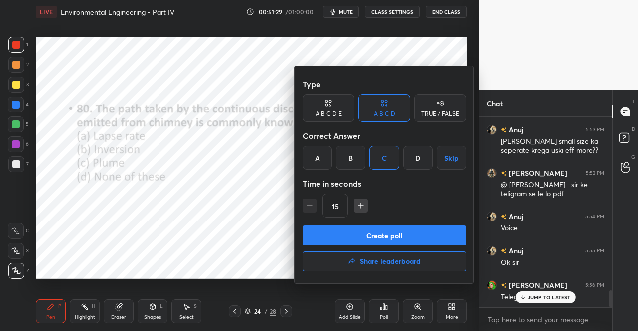
click at [385, 229] on button "Create poll" at bounding box center [384, 236] width 163 height 20
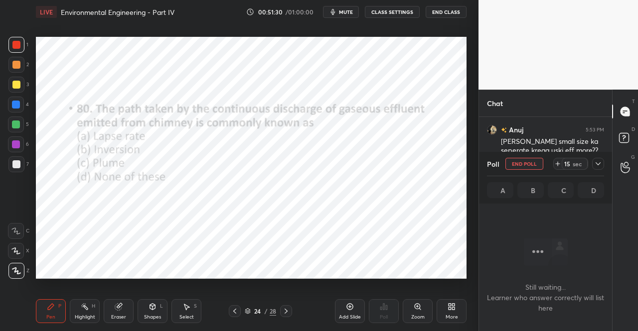
click at [602, 165] on div at bounding box center [598, 164] width 12 height 12
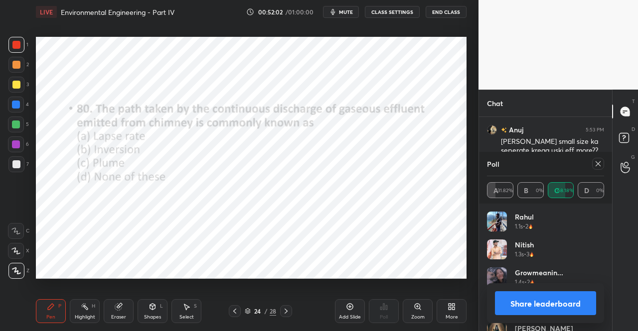
scroll to position [2024, 0]
click at [601, 164] on icon at bounding box center [598, 164] width 8 height 8
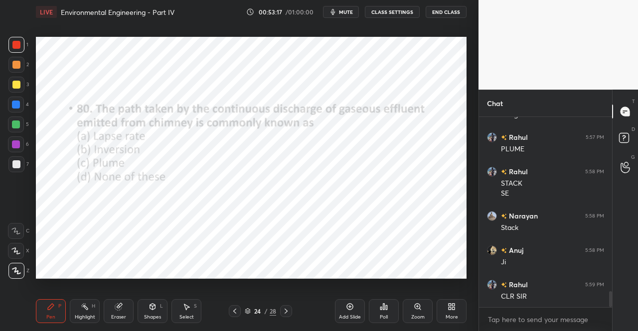
scroll to position [2180, 0]
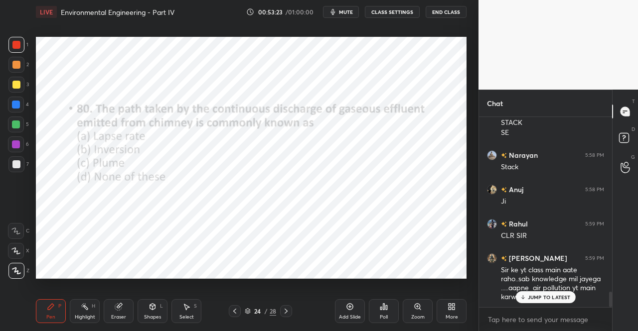
click at [531, 300] on p "JUMP TO LATEST" at bounding box center [549, 298] width 43 height 6
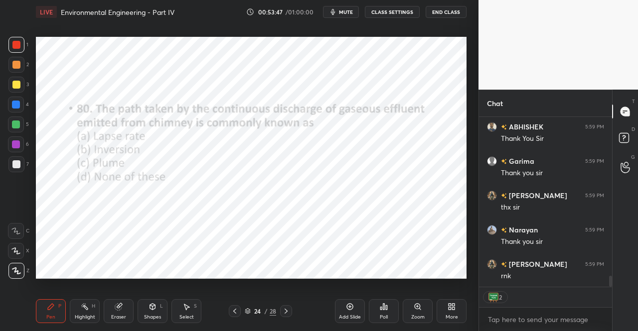
scroll to position [2579, 0]
click at [347, 12] on span "mute" at bounding box center [346, 11] width 14 height 7
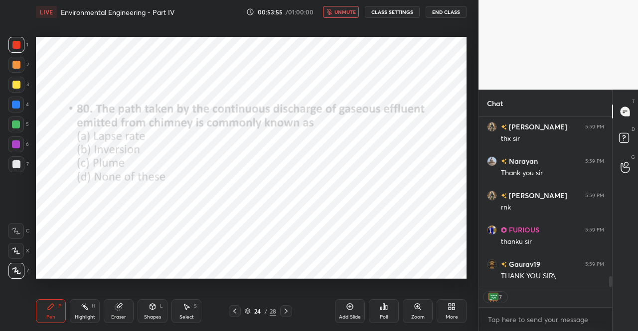
scroll to position [2614, 0]
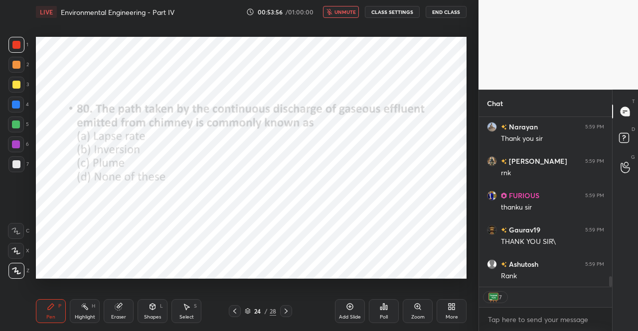
click at [348, 21] on div "LIVE Environmental Engineering - Part IV 00:53:56 / 01:00:00 unmute CLASS SETTI…" at bounding box center [251, 12] width 431 height 24
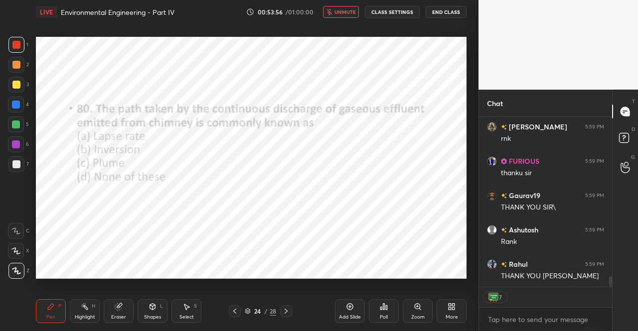
click at [347, 10] on span "unmute" at bounding box center [344, 11] width 21 height 7
click at [390, 316] on div "Poll" at bounding box center [384, 312] width 30 height 24
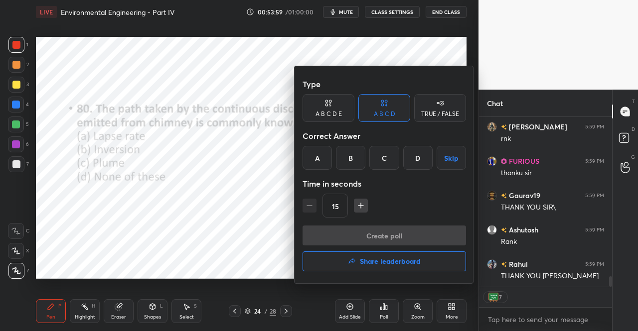
click at [403, 265] on h4 "Share leaderboard" at bounding box center [390, 261] width 61 height 7
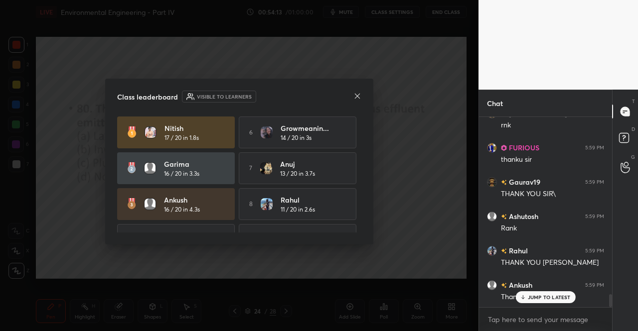
scroll to position [2696, 0]
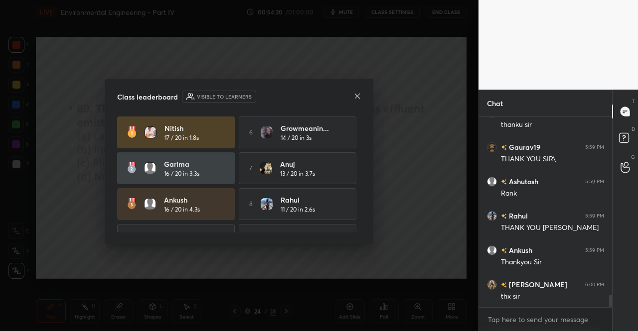
click at [357, 95] on icon at bounding box center [357, 96] width 5 height 5
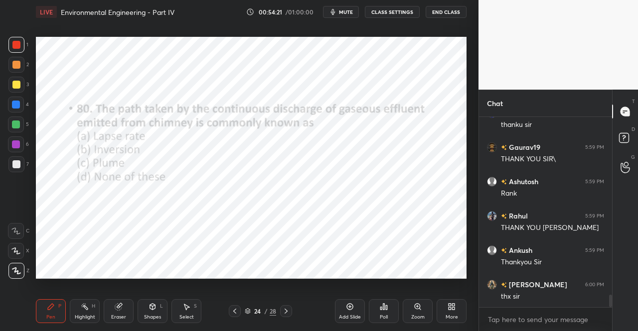
scroll to position [2730, 0]
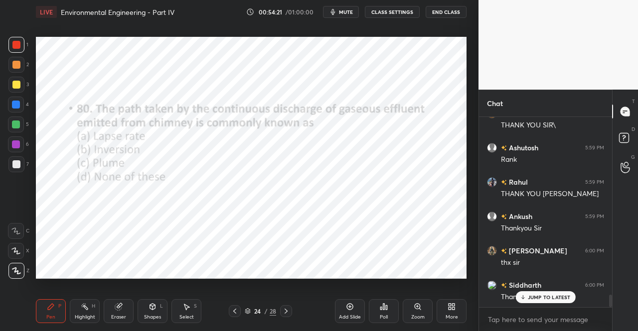
click at [438, 11] on button "End Class" at bounding box center [446, 12] width 41 height 12
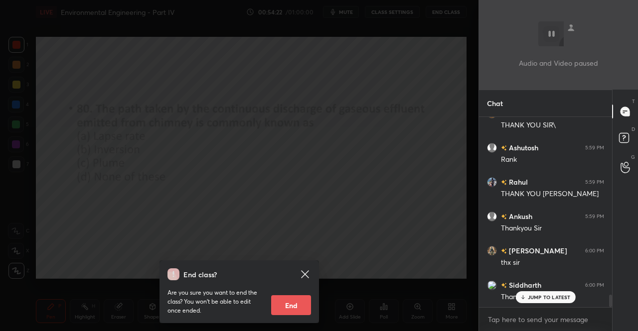
click at [292, 305] on button "End" at bounding box center [291, 306] width 40 height 20
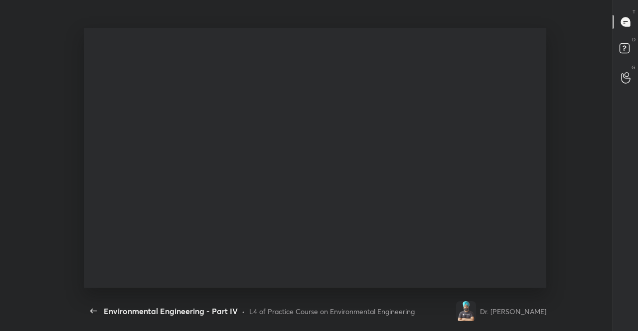
type textarea "x"
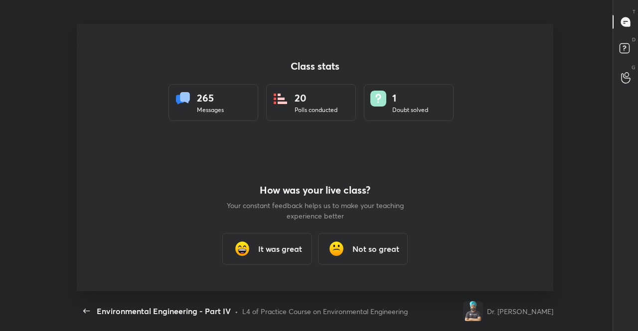
scroll to position [49575, 49213]
